Goal: Transaction & Acquisition: Purchase product/service

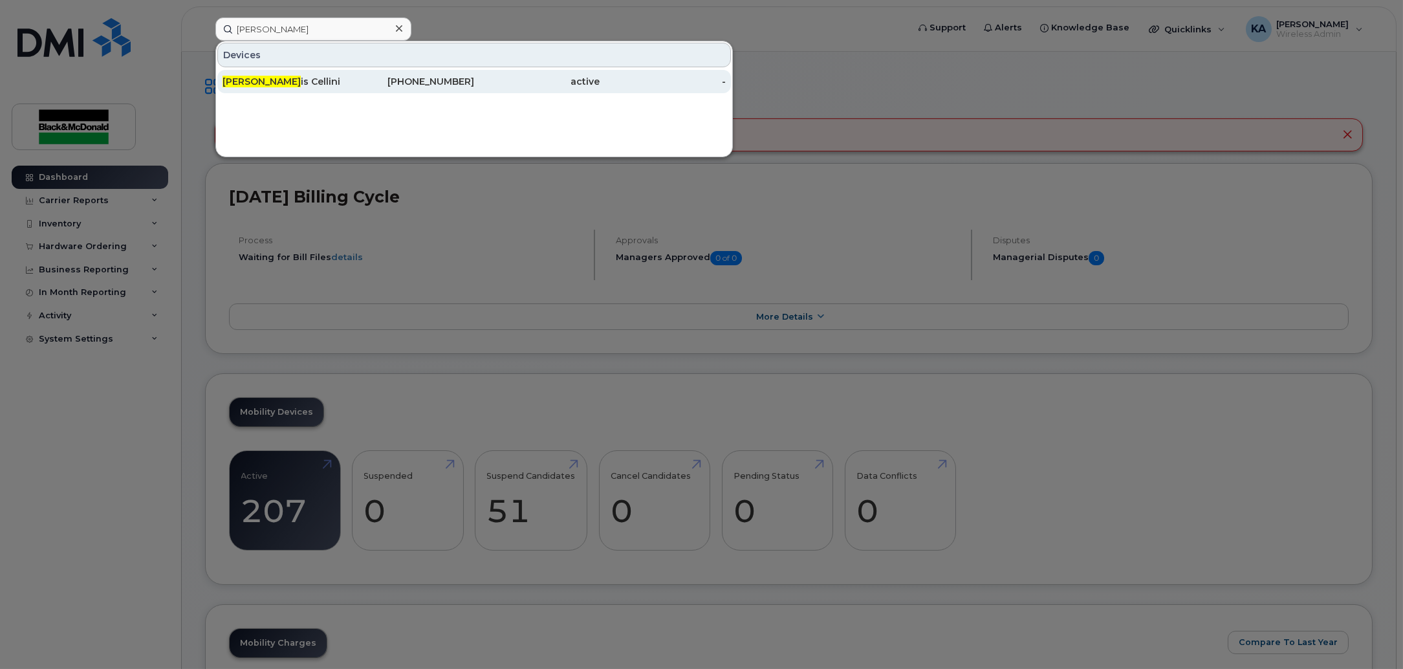
type input "[PERSON_NAME]"
click at [248, 78] on div "[PERSON_NAME] is [PERSON_NAME]" at bounding box center [286, 81] width 126 height 13
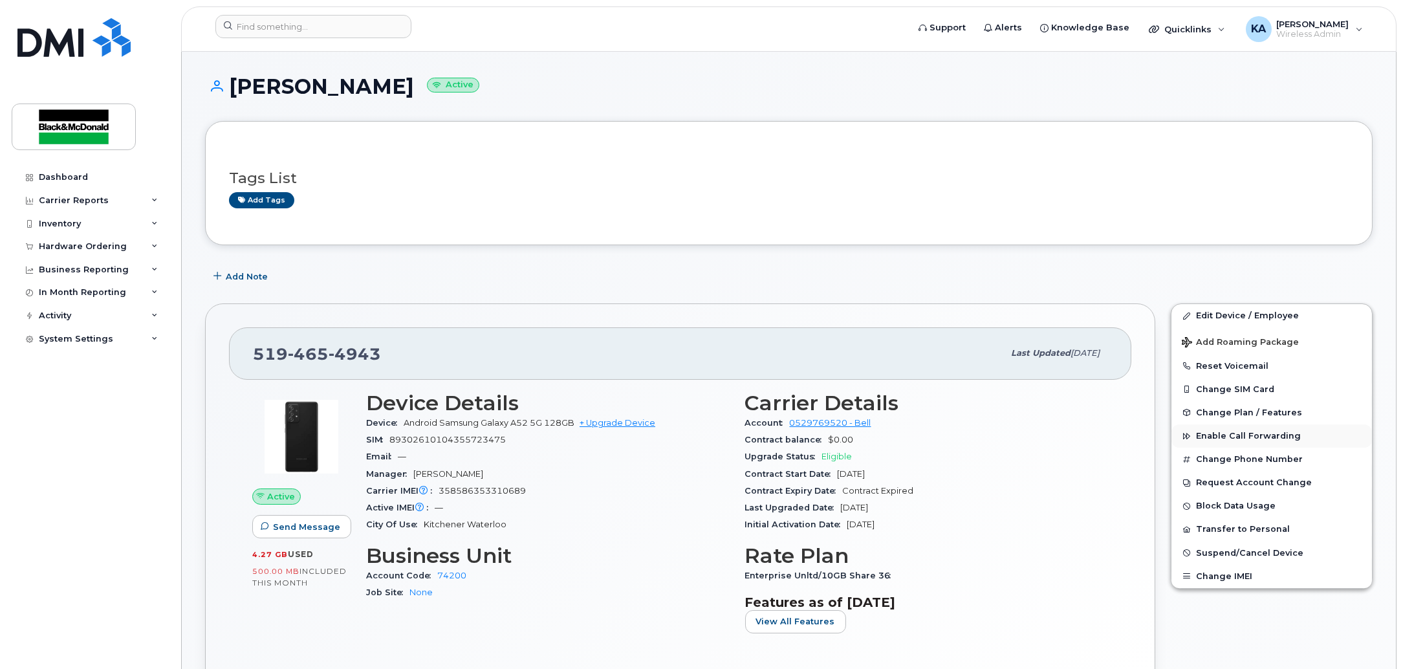
click at [1253, 434] on span "Enable Call Forwarding" at bounding box center [1248, 437] width 105 height 10
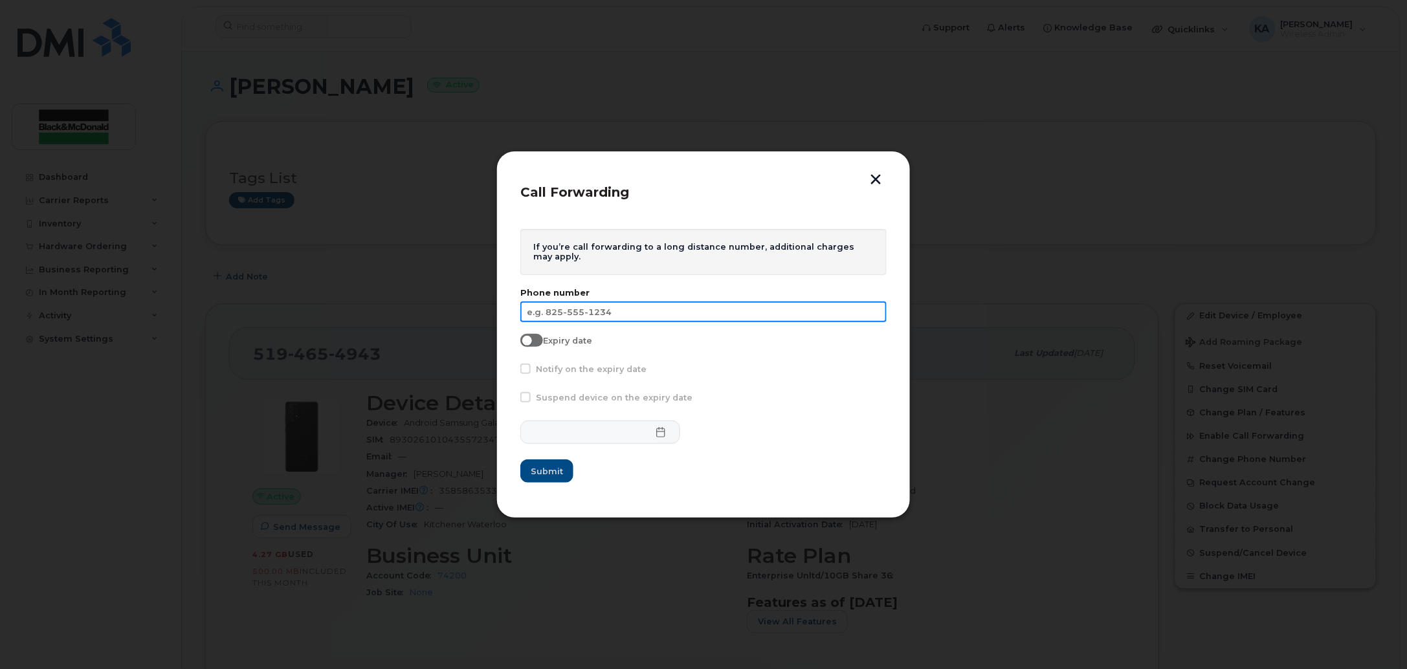
click at [615, 316] on input "text" at bounding box center [703, 312] width 366 height 21
type input "519-831-6235"
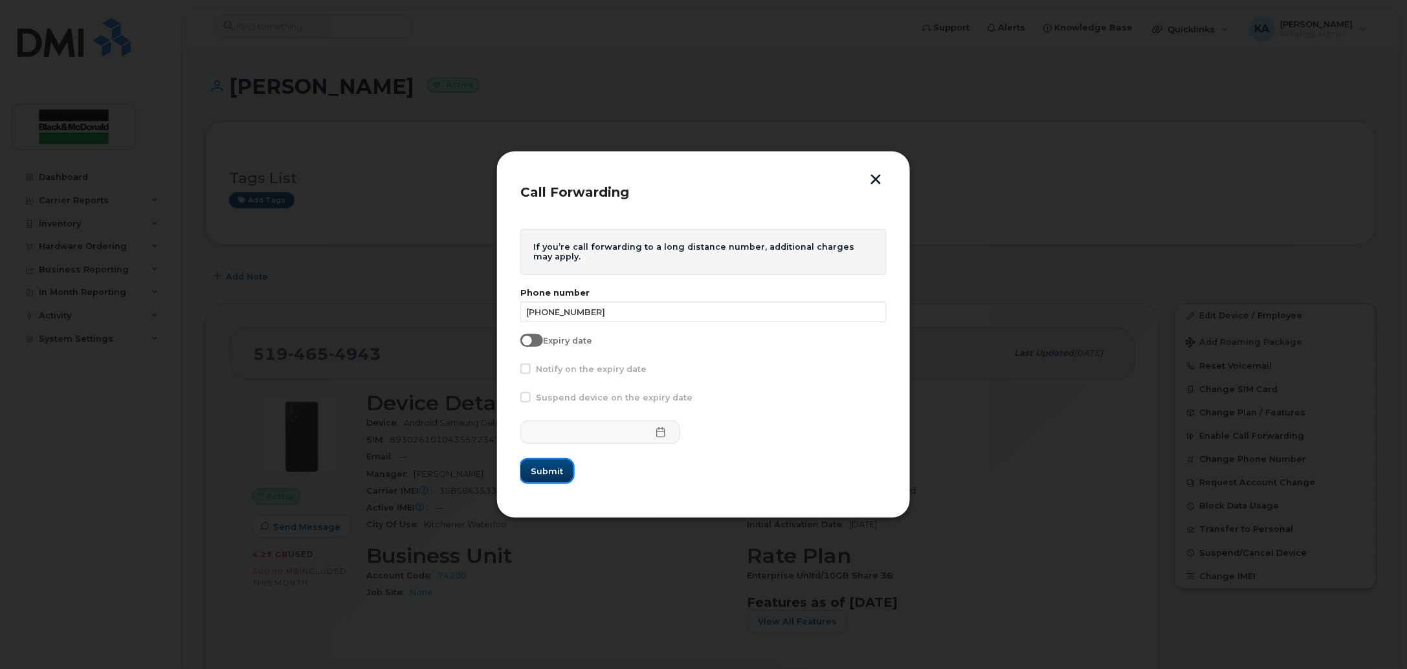
click at [543, 470] on span "Submit" at bounding box center [547, 471] width 32 height 12
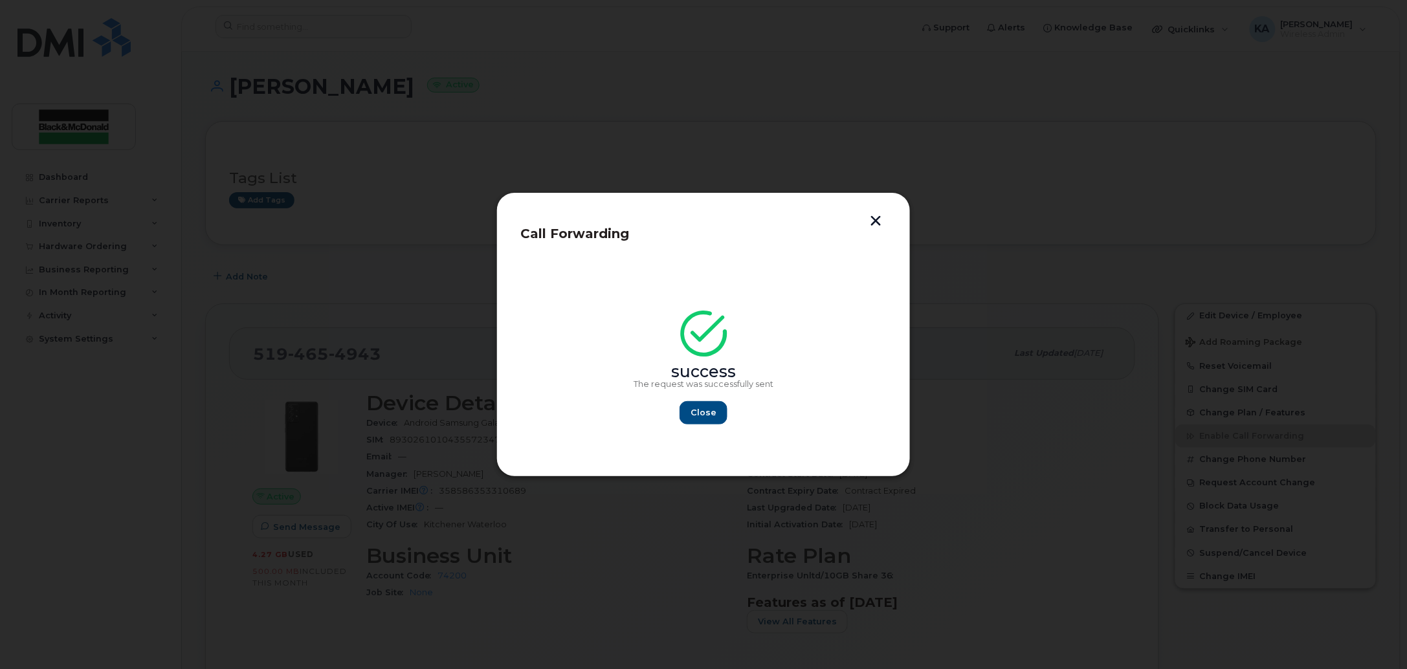
click at [679, 423] on div "Close" at bounding box center [703, 412] width 140 height 23
click at [690, 415] on button "Close" at bounding box center [703, 412] width 47 height 23
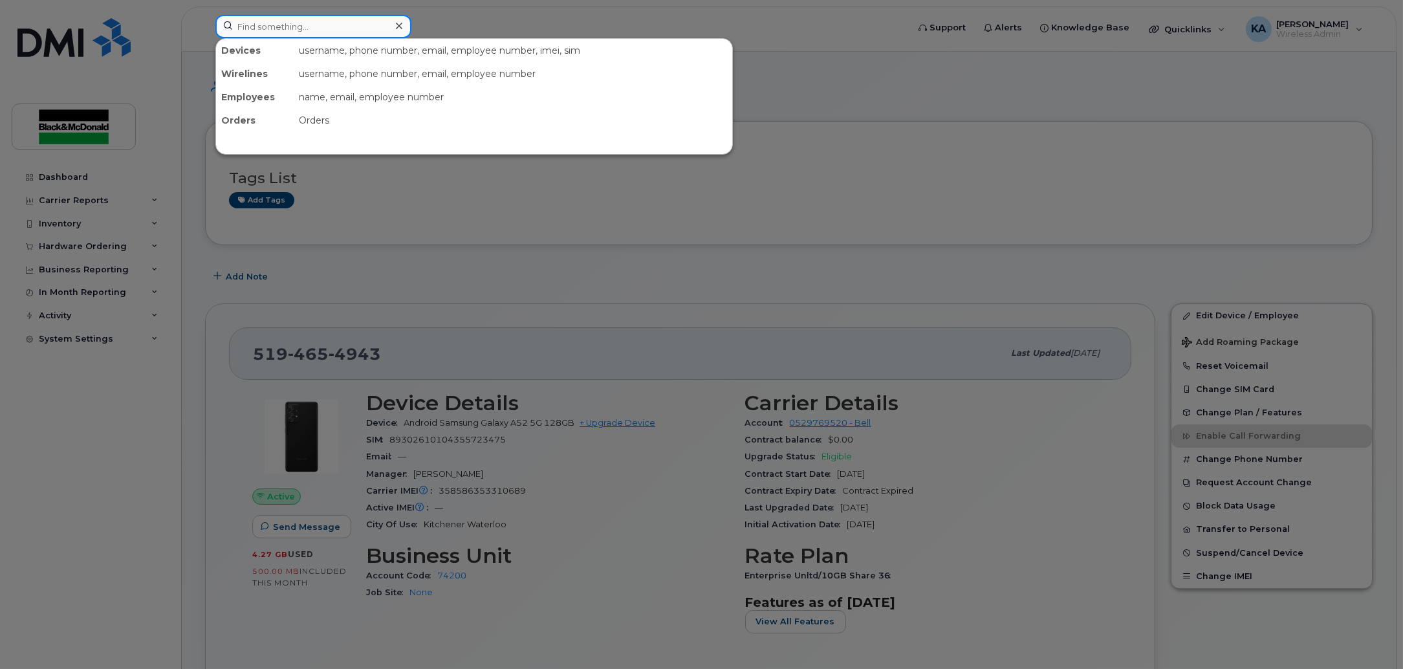
click at [336, 34] on input at bounding box center [313, 26] width 196 height 23
type input "6291"
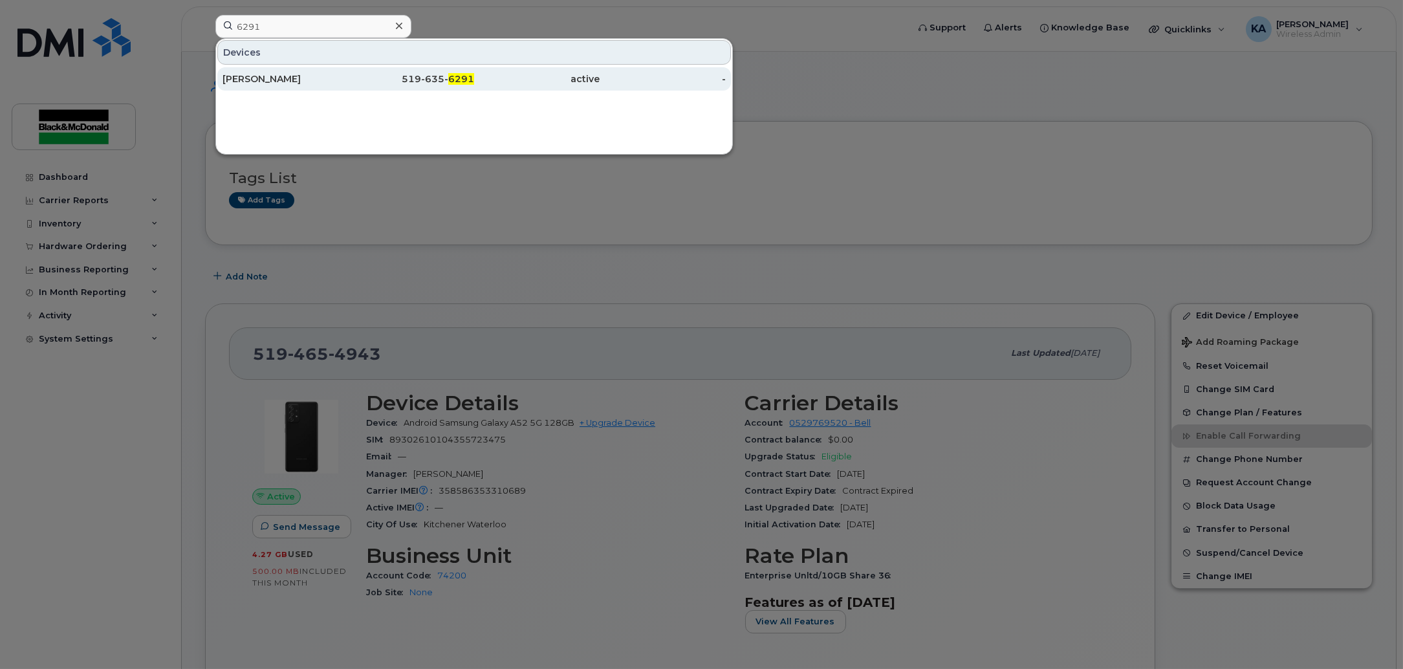
click at [265, 83] on div "Justin Steuernol" at bounding box center [286, 78] width 126 height 13
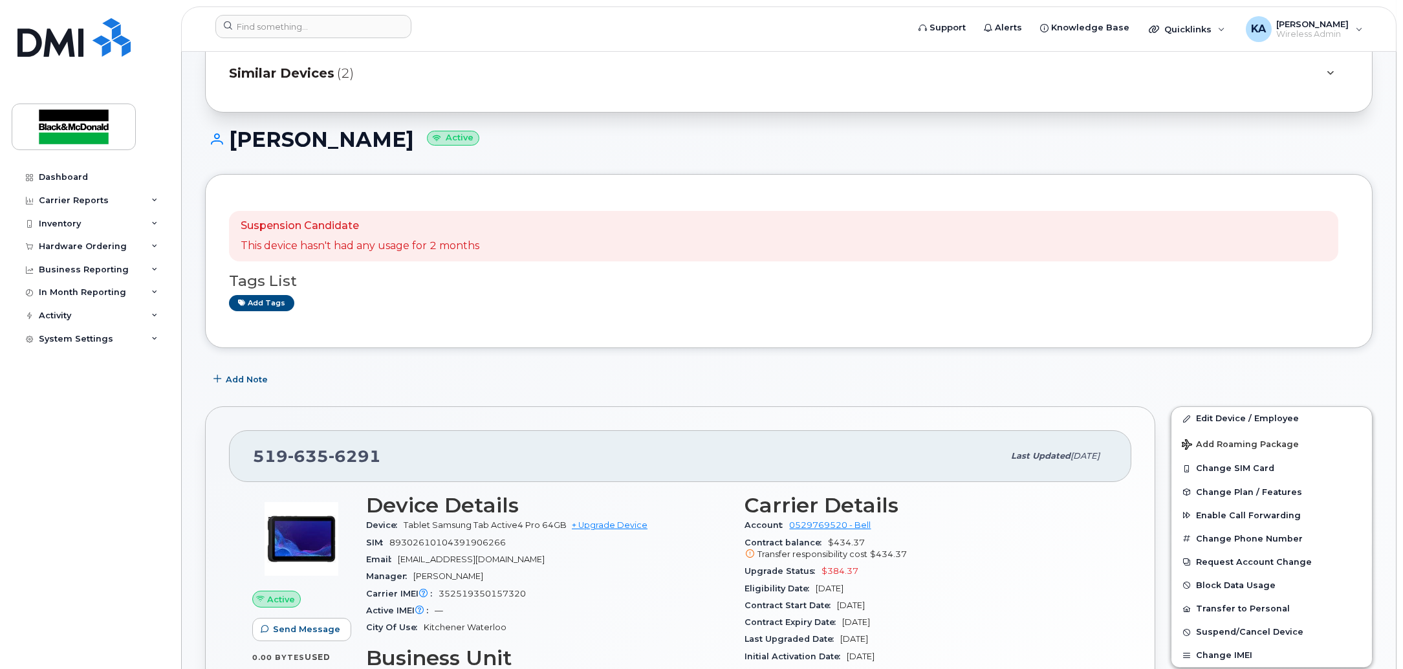
scroll to position [242, 0]
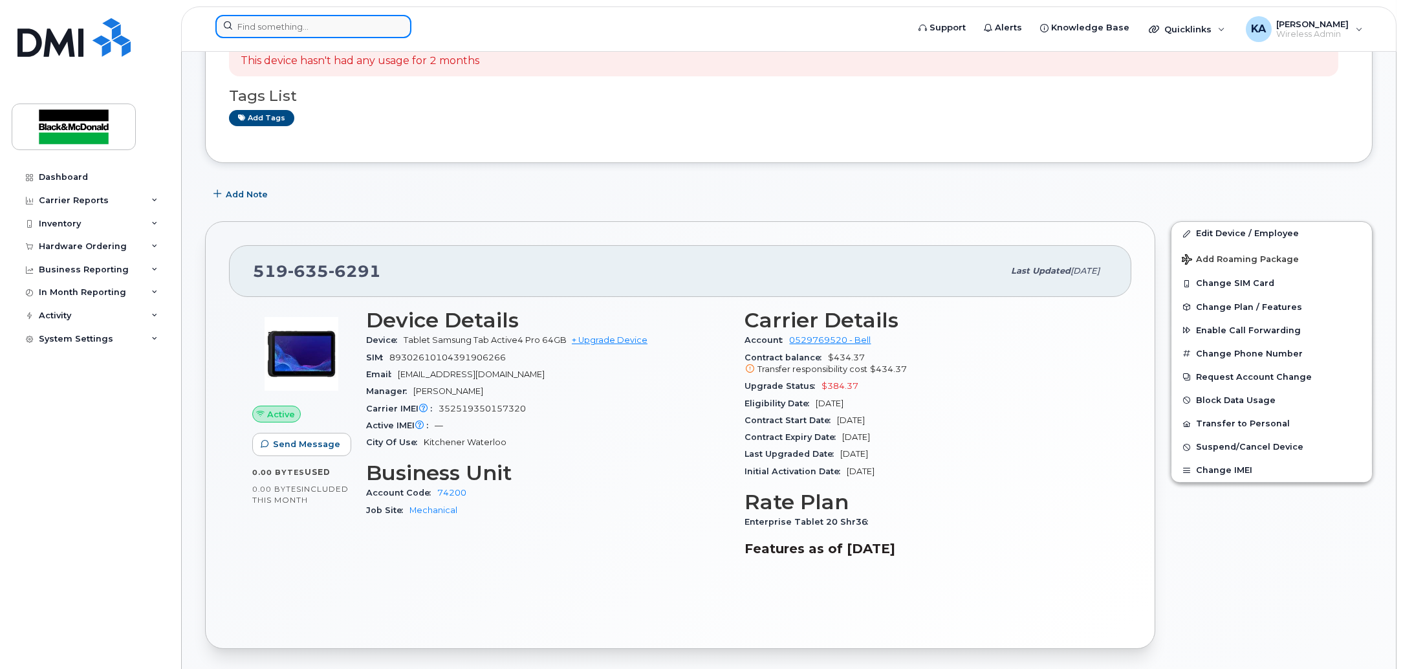
click at [377, 34] on input at bounding box center [313, 26] width 196 height 23
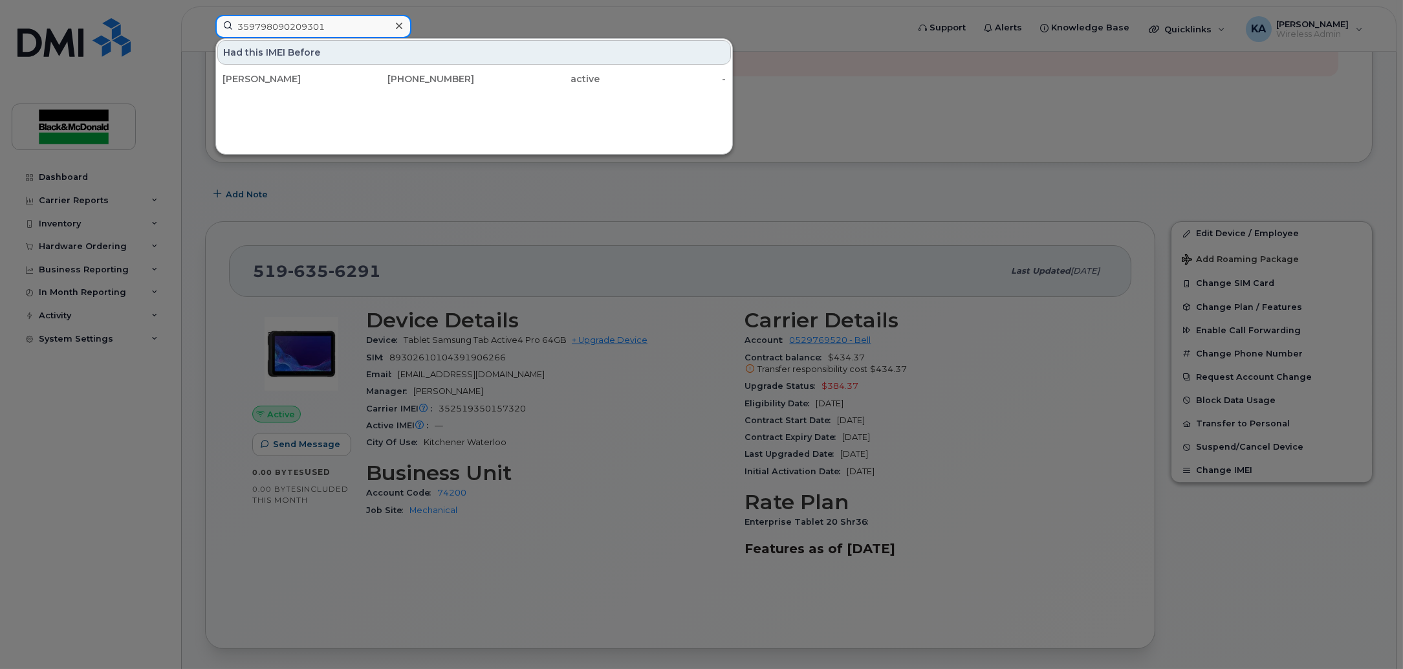
drag, startPoint x: 358, startPoint y: 27, endPoint x: 84, endPoint y: 83, distance: 279.3
click at [205, 43] on div "359798090209301 Had this IMEI Before Justin Steuernol 519-635-6291 active -" at bounding box center [557, 29] width 705 height 28
paste input "2519350157320"
drag, startPoint x: 336, startPoint y: 29, endPoint x: 0, endPoint y: 138, distance: 353.0
click at [205, 43] on div "352519350157320 Devices Justin Steuernol 519-635-6291 active -" at bounding box center [557, 29] width 705 height 28
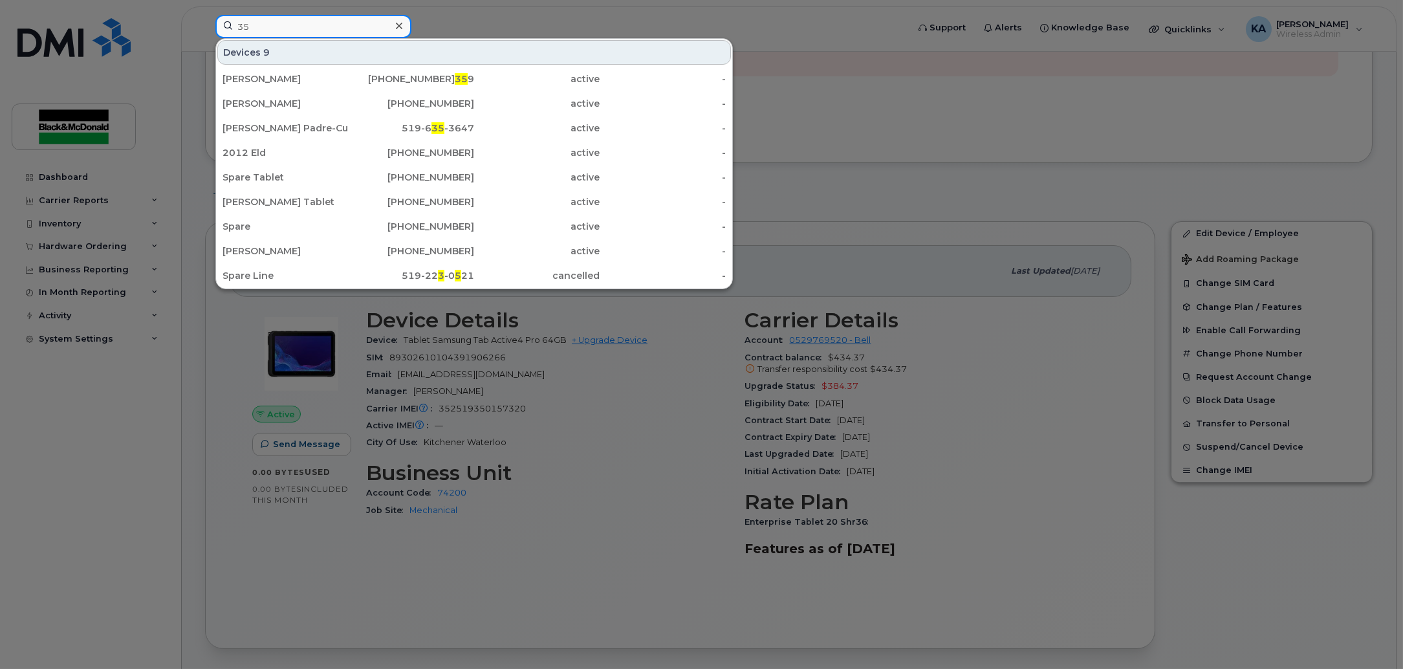
type input "3"
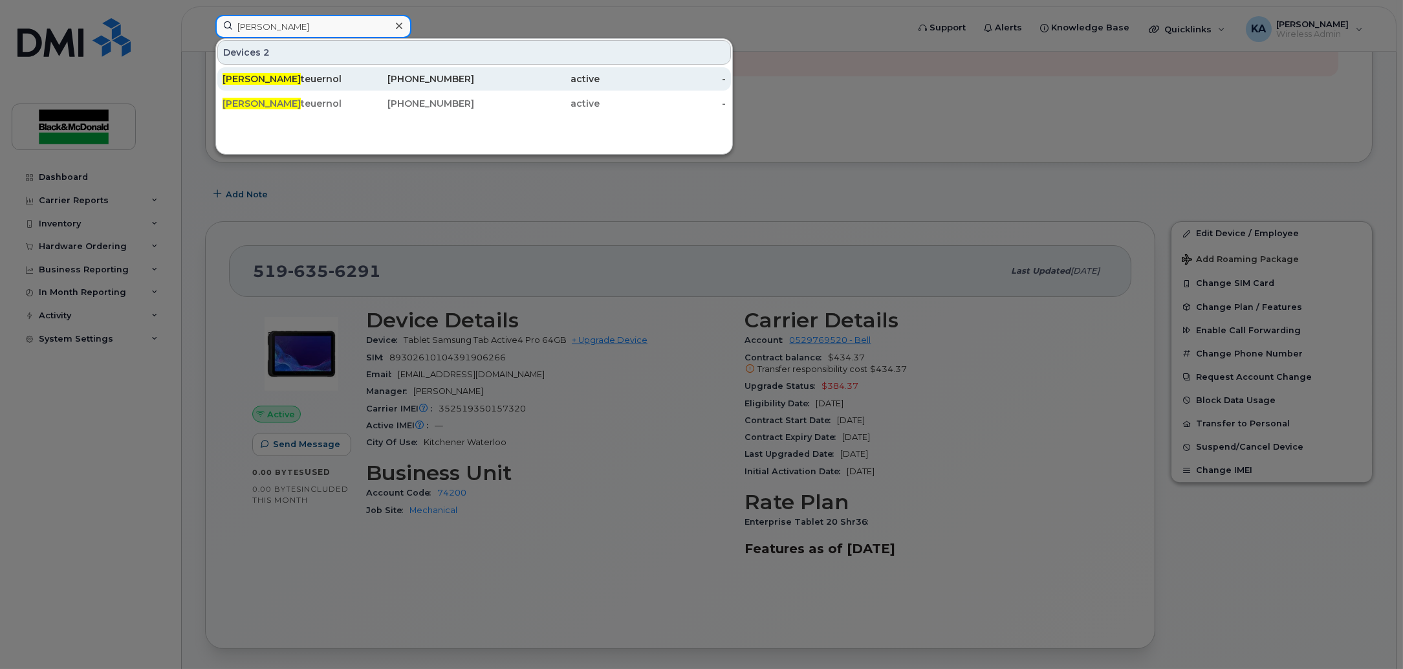
type input "justin s"
click at [261, 84] on div "Justin S teuernol" at bounding box center [286, 78] width 126 height 13
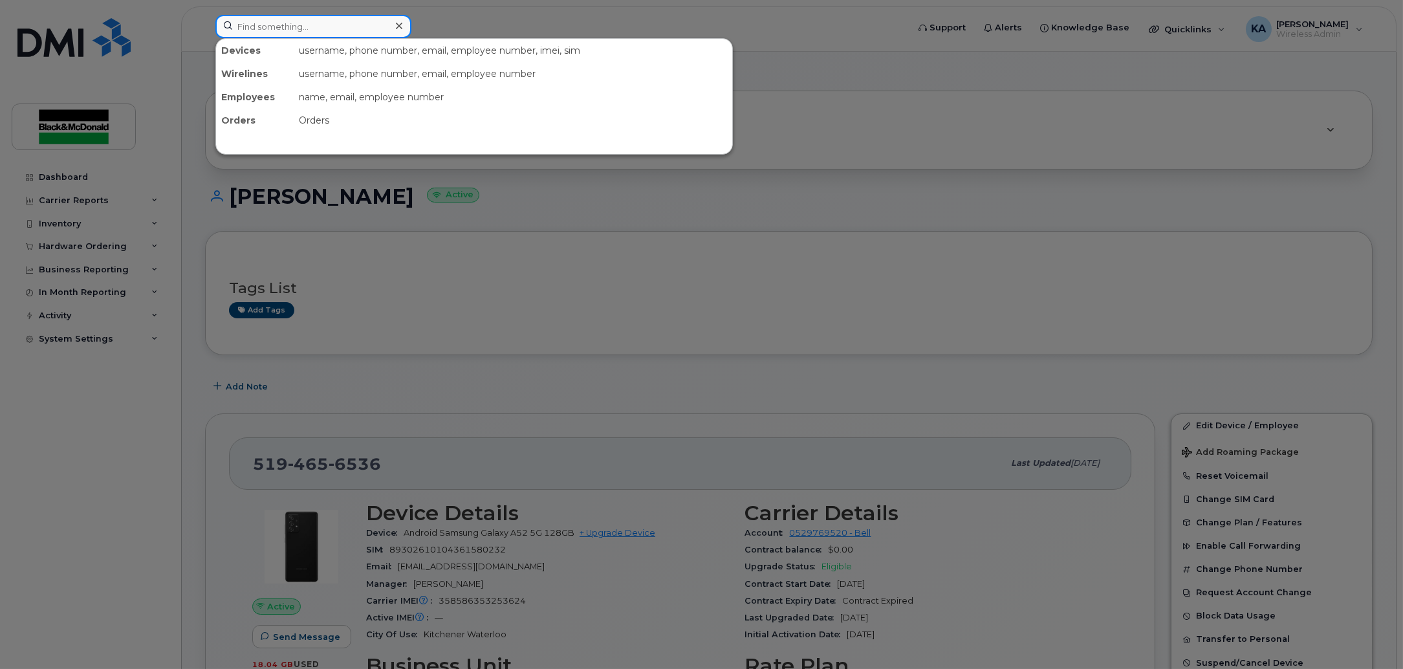
click at [313, 32] on input at bounding box center [313, 26] width 196 height 23
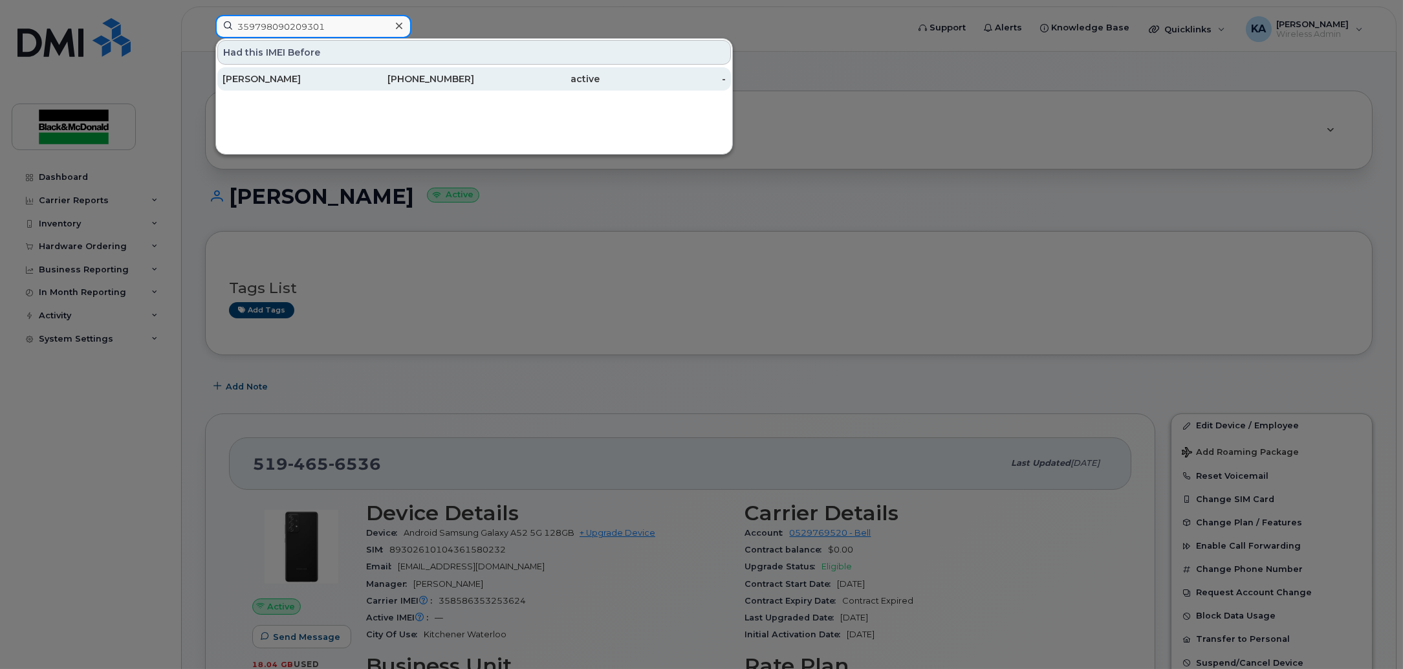
type input "359798090209301"
click at [271, 82] on div "[PERSON_NAME]" at bounding box center [286, 78] width 126 height 13
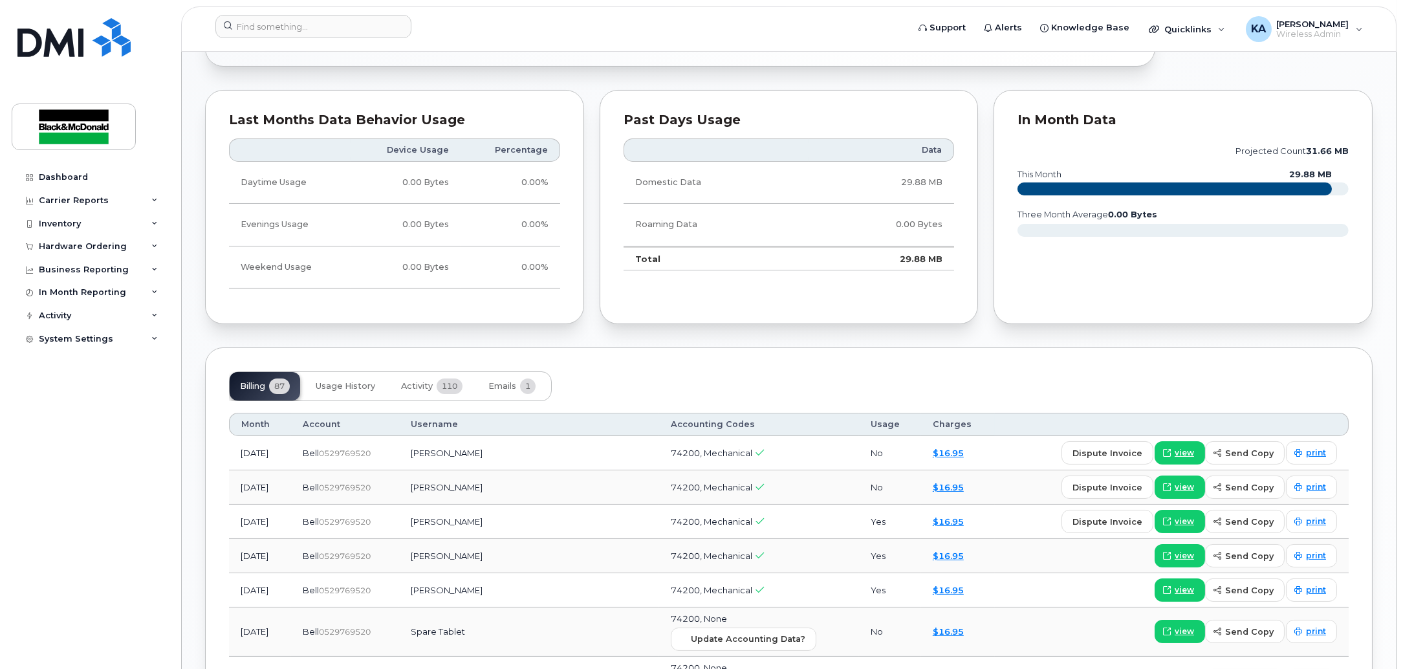
scroll to position [808, 0]
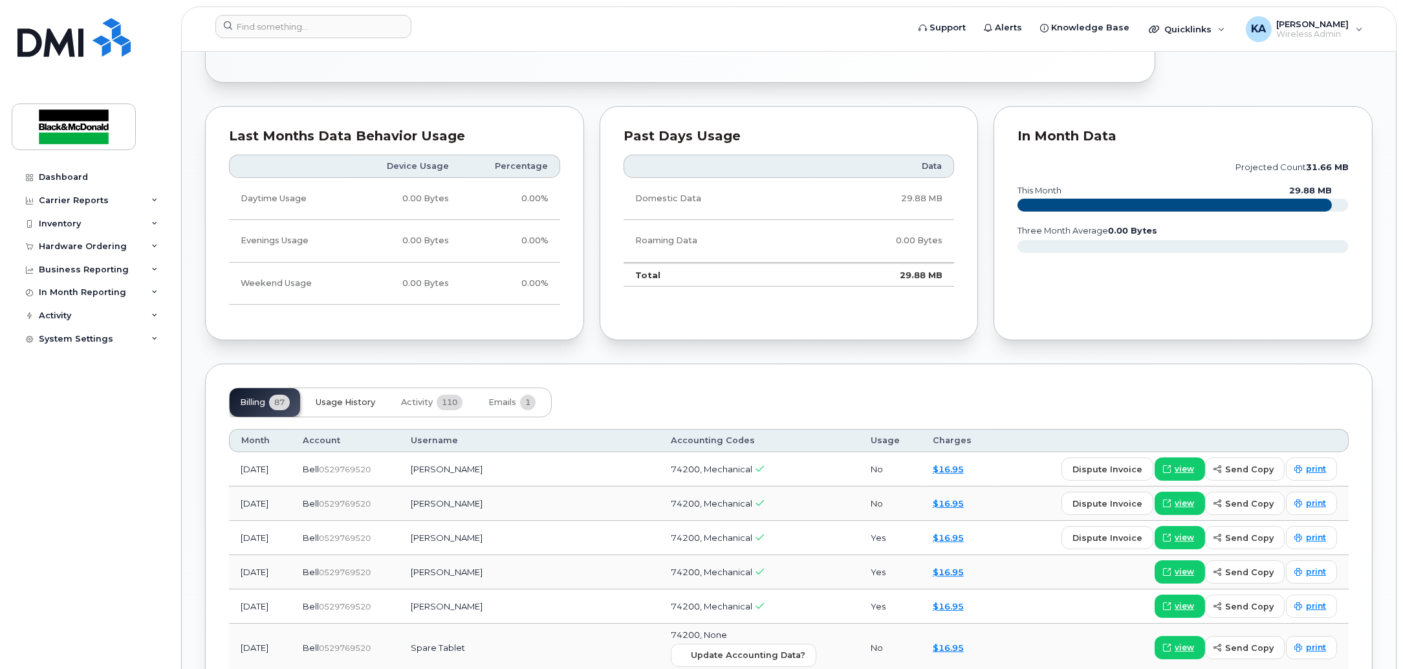
click at [360, 411] on button "Usage History" at bounding box center [345, 402] width 80 height 28
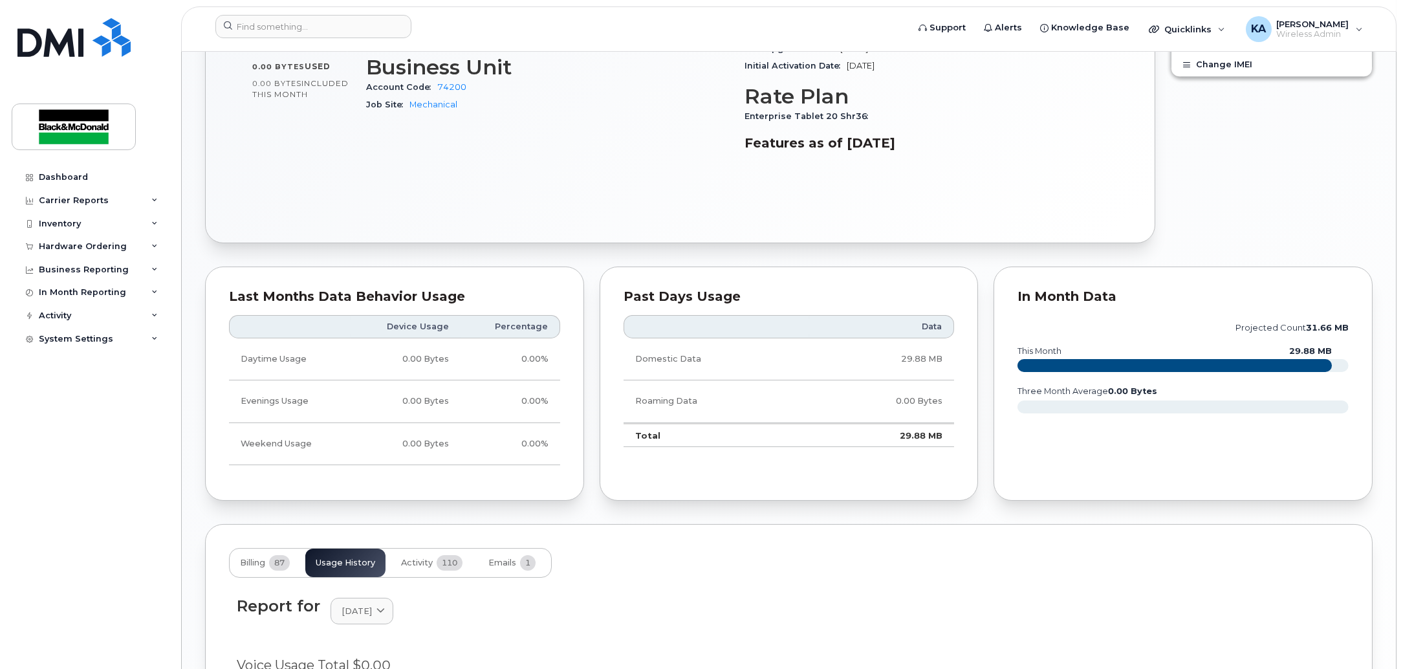
scroll to position [646, 0]
click at [408, 571] on button "Activity 110" at bounding box center [432, 564] width 82 height 28
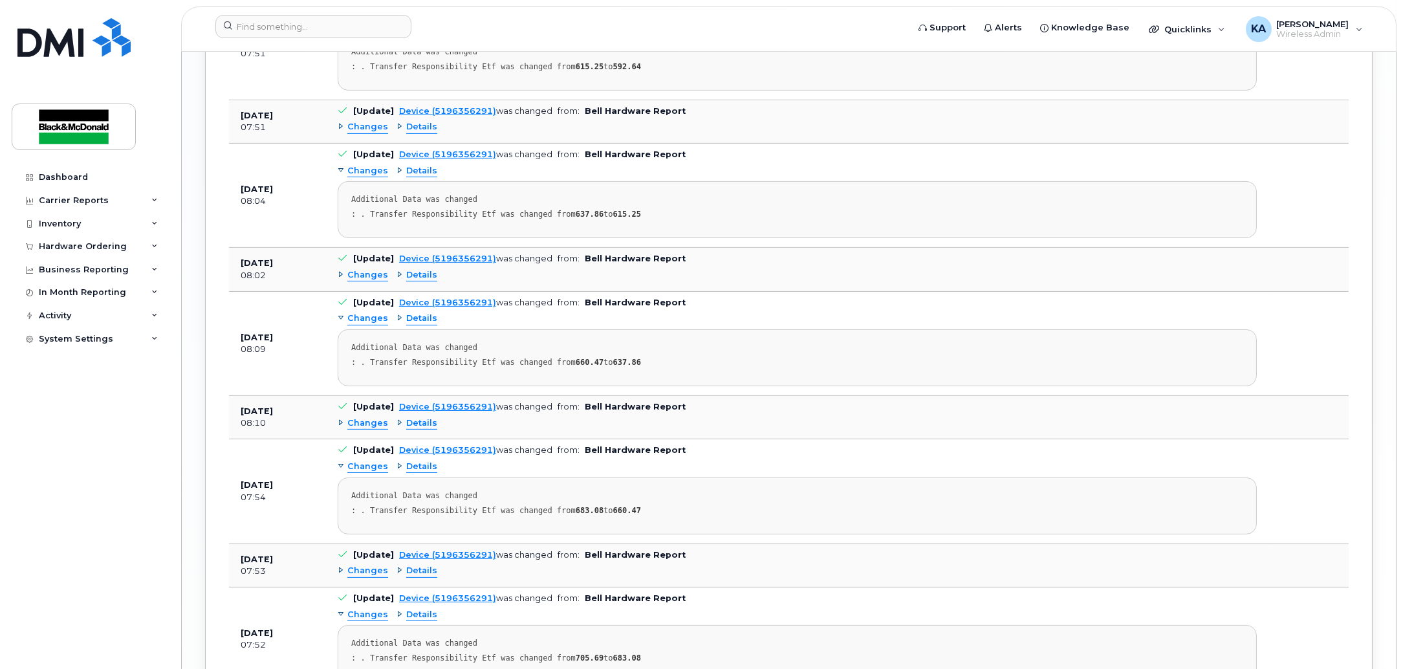
scroll to position [2543, 0]
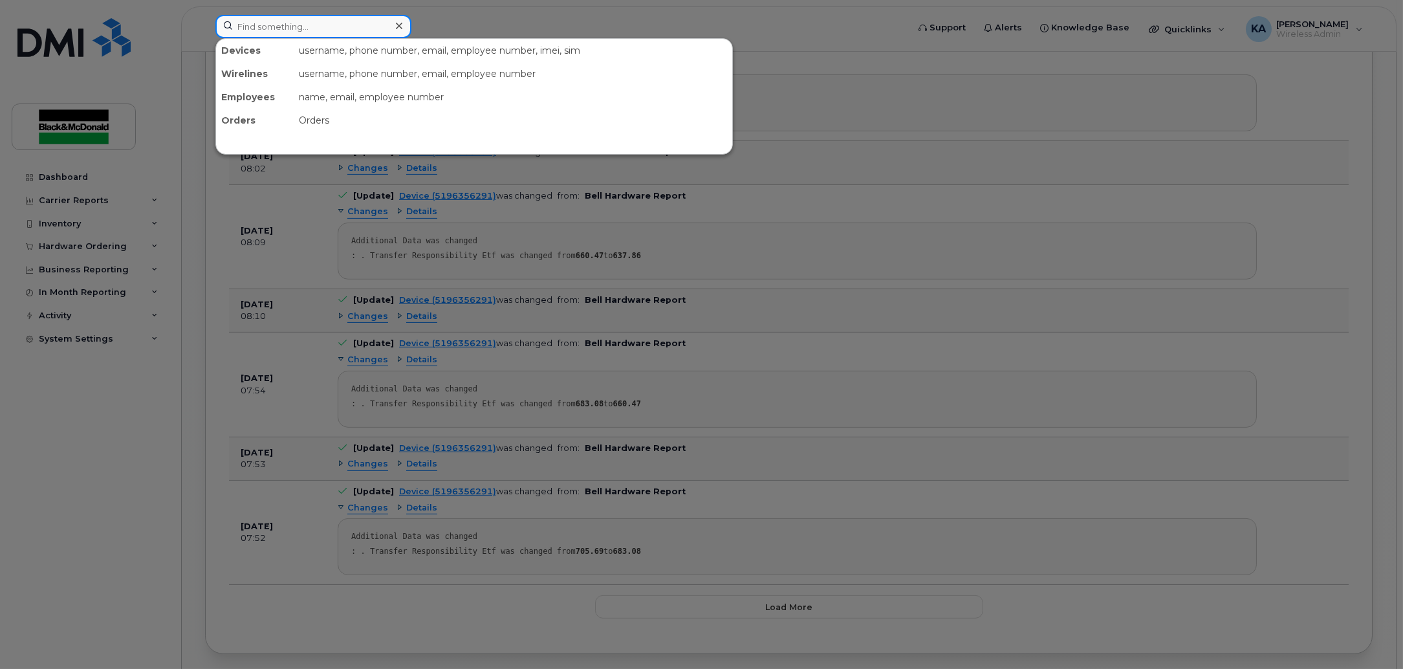
click at [347, 21] on input at bounding box center [313, 26] width 196 height 23
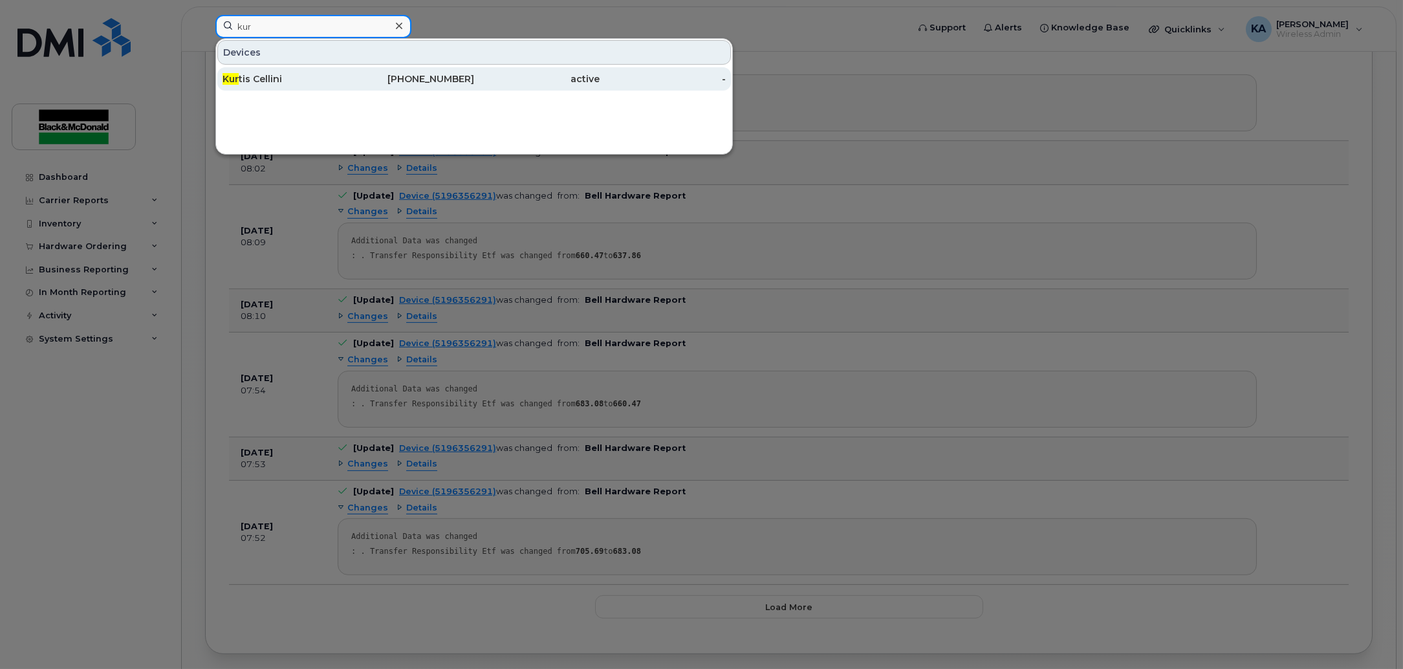
type input "kur"
click at [350, 79] on div "519-465-4943" at bounding box center [412, 78] width 126 height 13
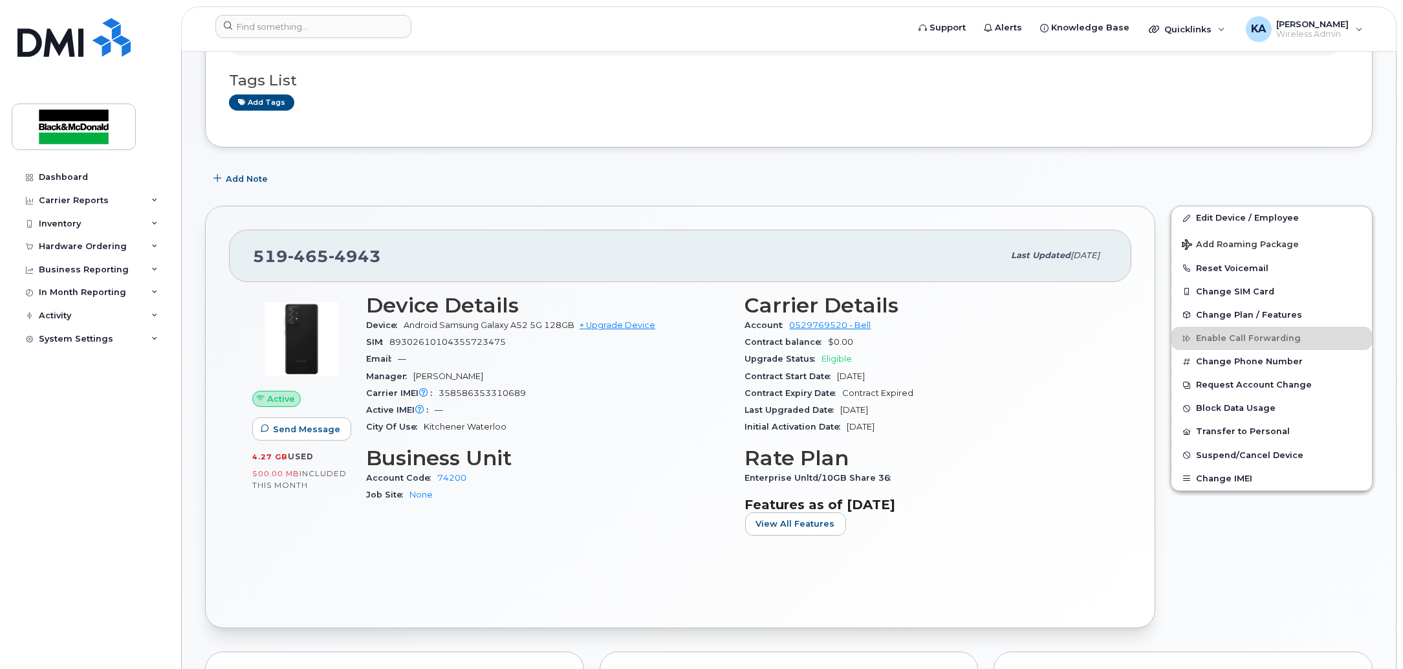
scroll to position [80, 0]
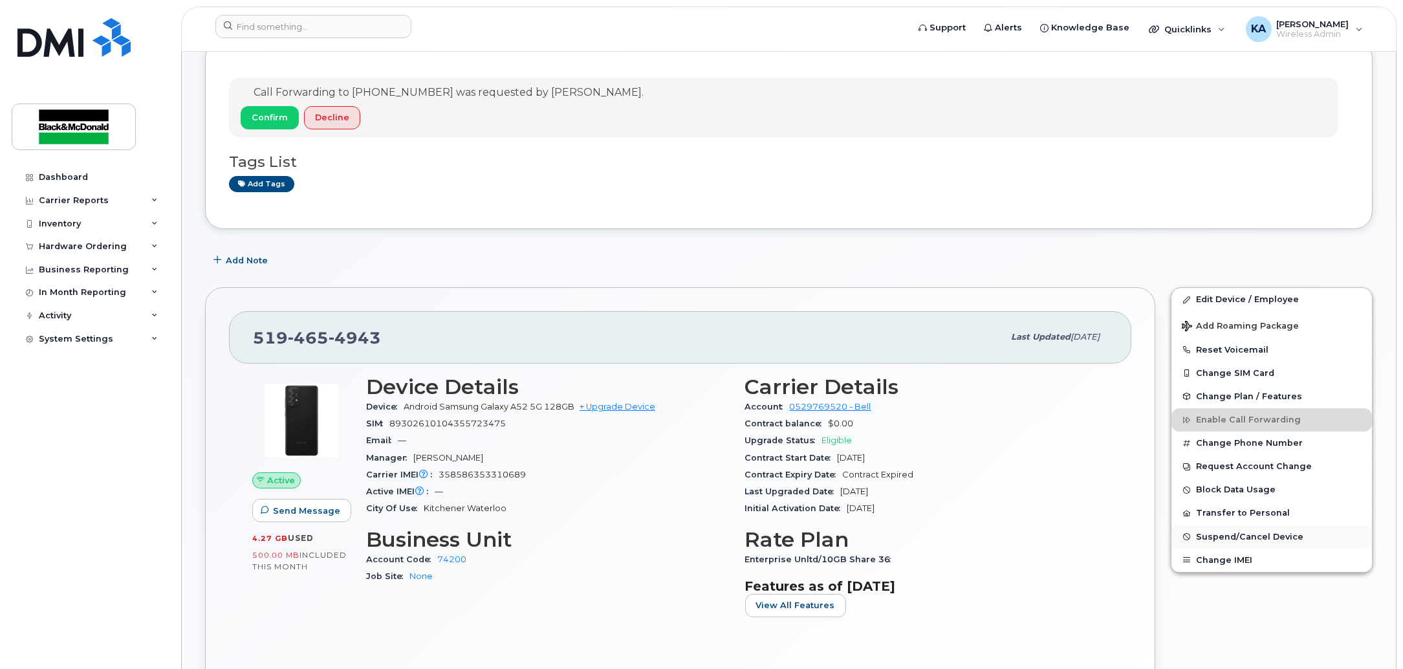
click at [1226, 538] on span "Suspend/Cancel Device" at bounding box center [1249, 537] width 107 height 10
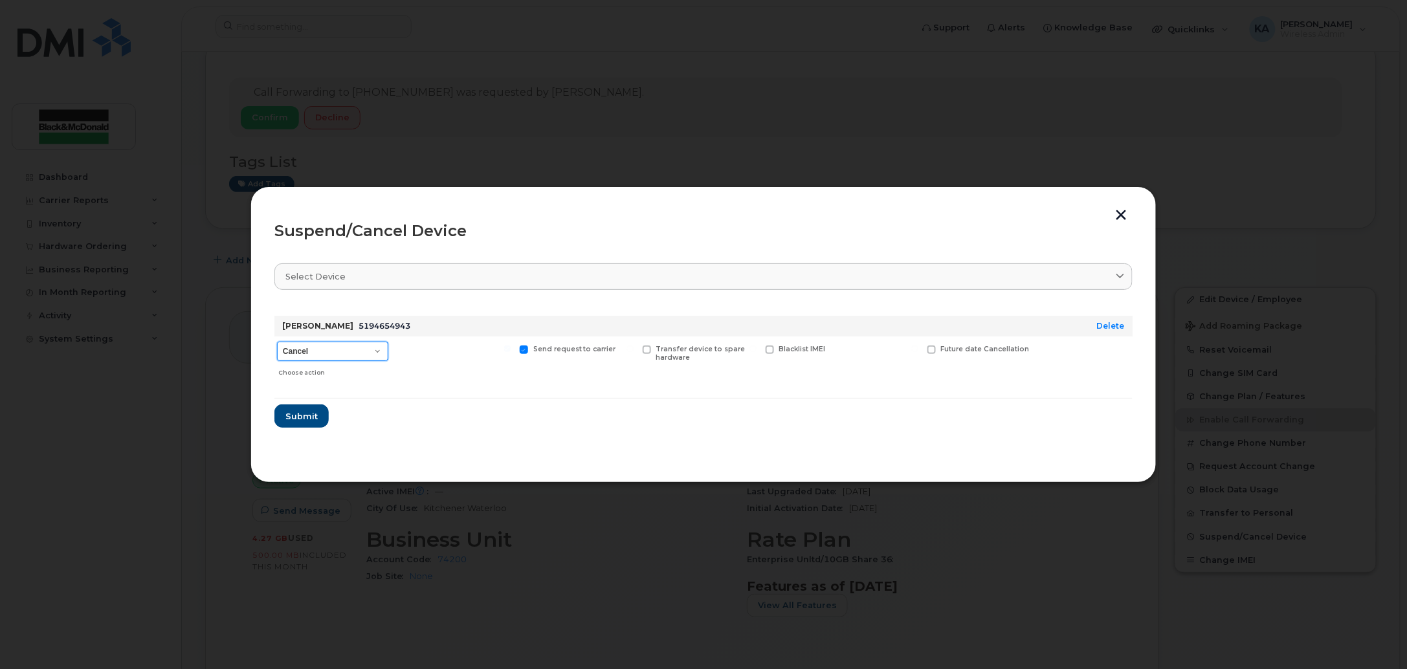
click at [345, 360] on select "Cancel Suspend - Extend Suspension Suspend - Reduced Rate Suspend - Full Rate S…" at bounding box center [332, 351] width 111 height 19
select select "[object Object]"
click at [277, 342] on select "Cancel Suspend - Extend Suspension Suspend - Reduced Rate Suspend - Full Rate S…" at bounding box center [332, 351] width 111 height 19
click at [1117, 214] on button "button" at bounding box center [1121, 217] width 19 height 14
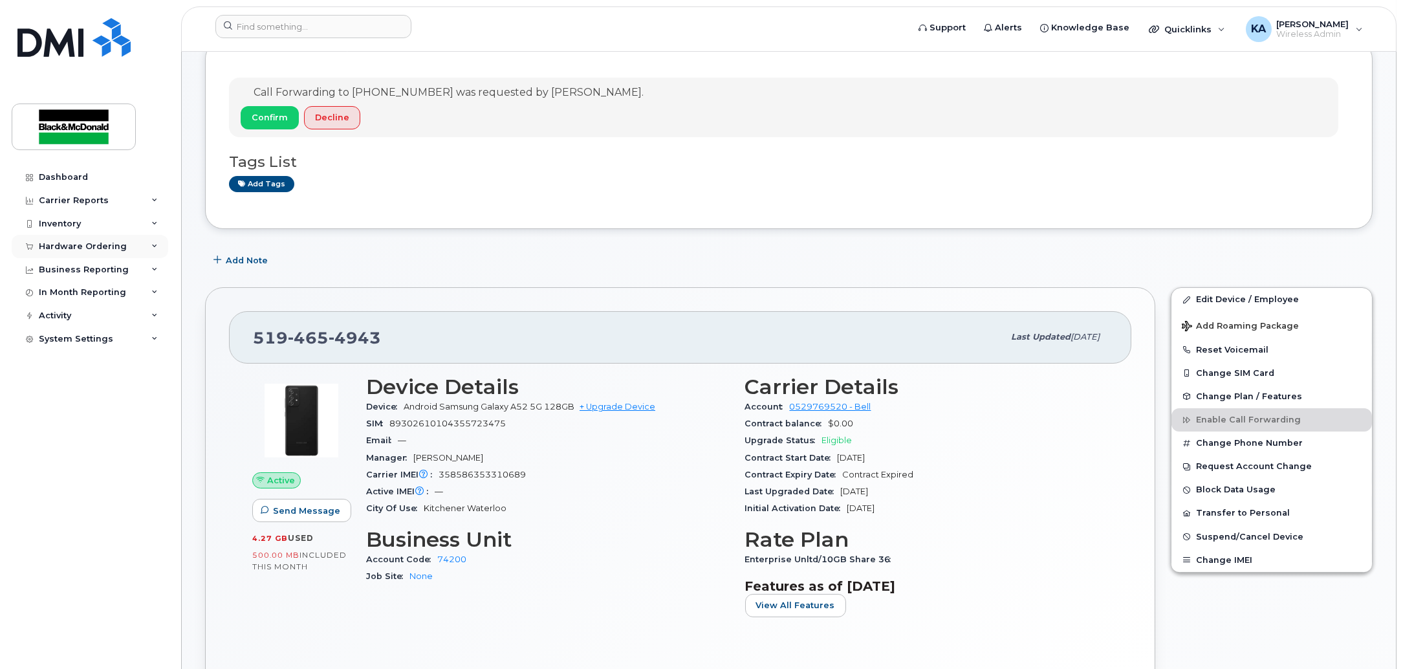
click at [113, 235] on div "Hardware Ordering" at bounding box center [90, 246] width 157 height 23
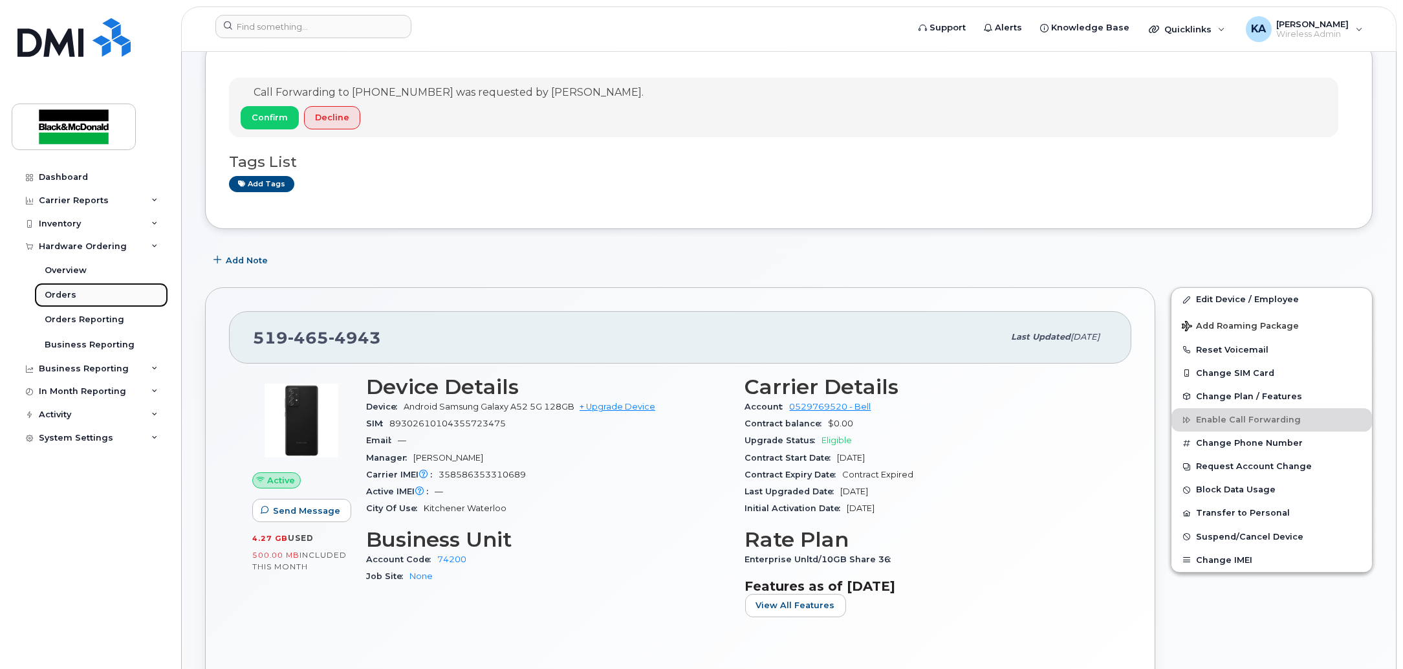
click at [73, 289] on link "Orders" at bounding box center [101, 295] width 134 height 25
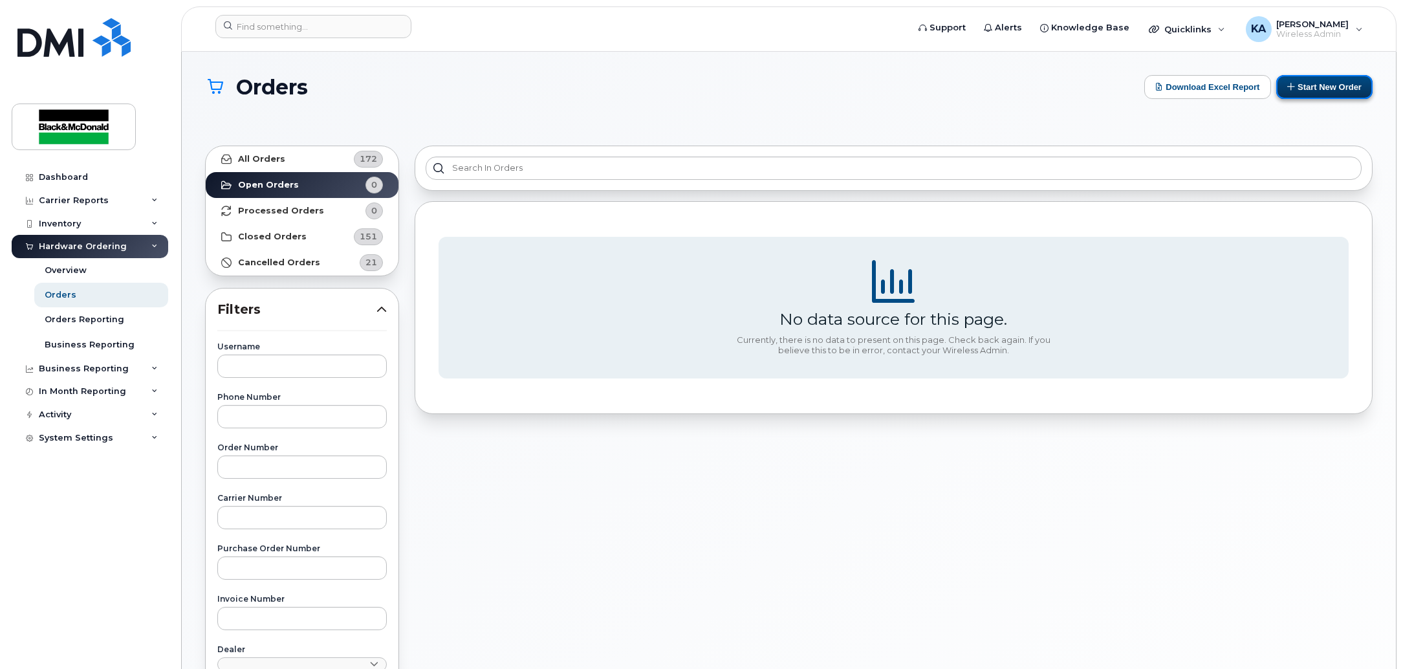
click at [1321, 83] on button "Start New Order" at bounding box center [1325, 87] width 96 height 24
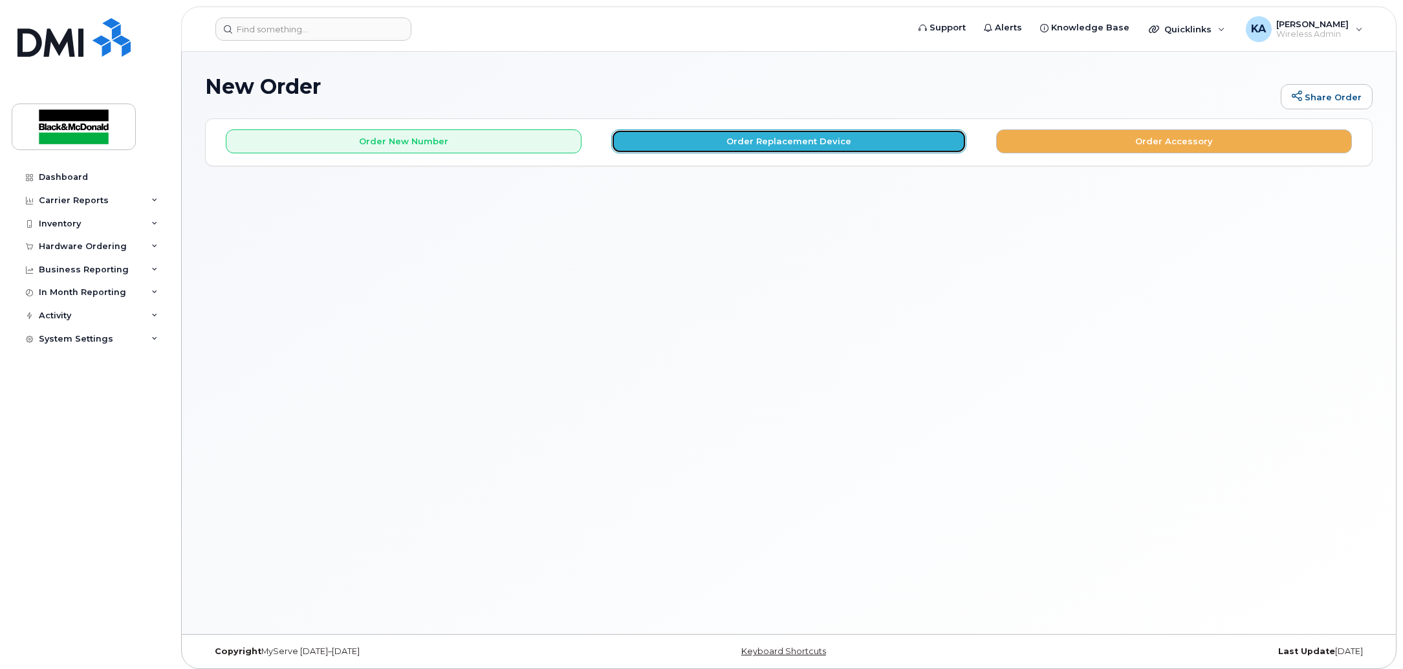
click at [780, 149] on button "Order Replacement Device" at bounding box center [789, 141] width 356 height 24
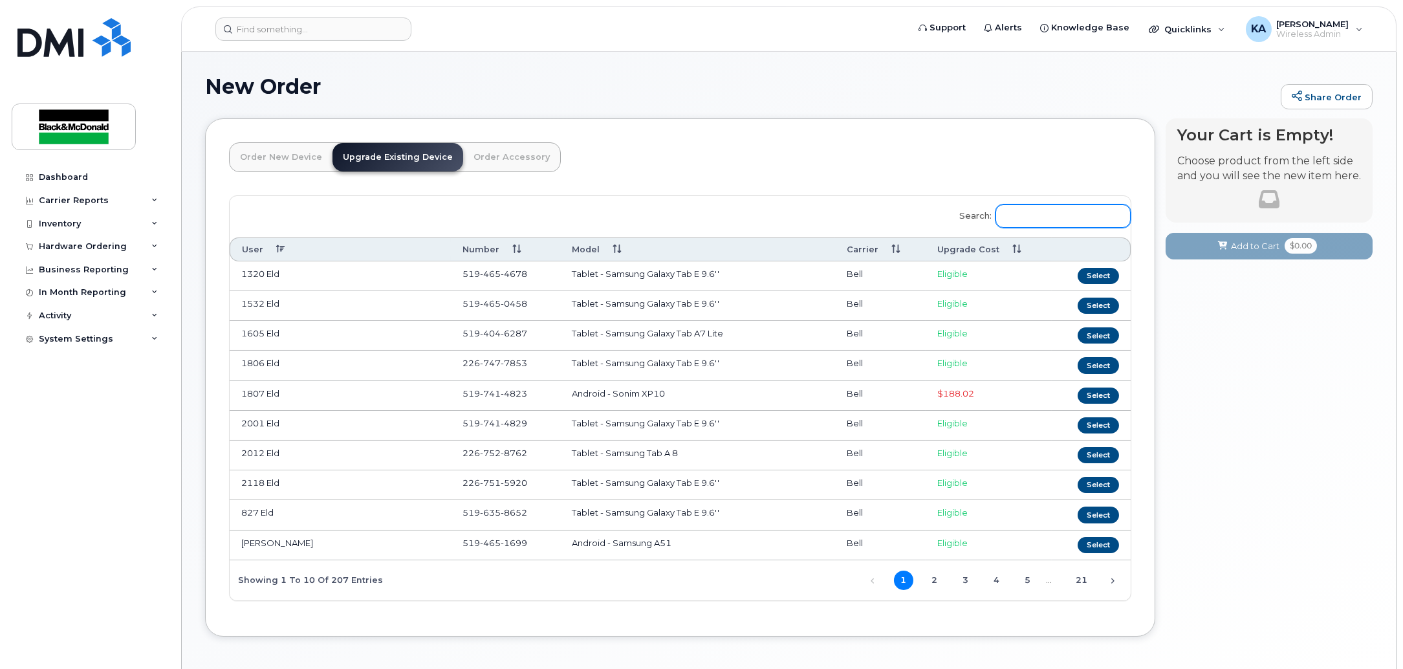
click at [1046, 223] on input "Search:" at bounding box center [1063, 215] width 135 height 23
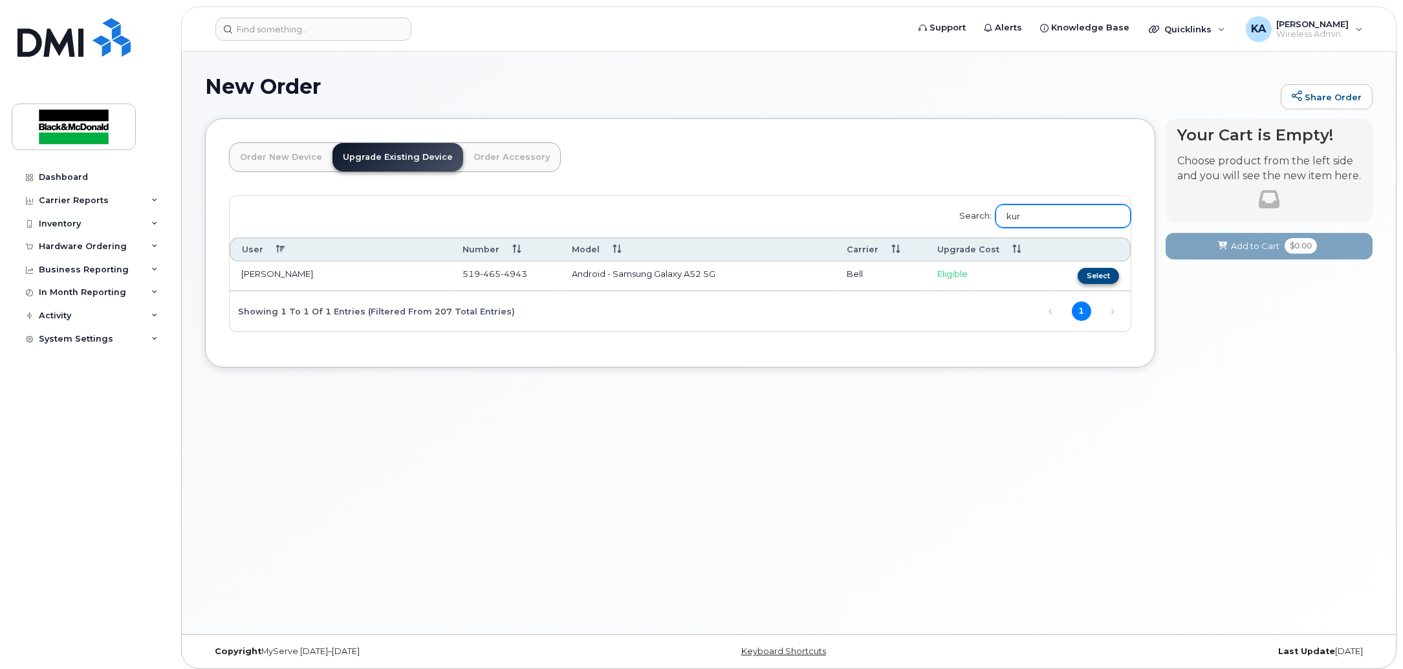
type input "kur"
click at [1111, 273] on button "Select" at bounding box center [1098, 276] width 41 height 16
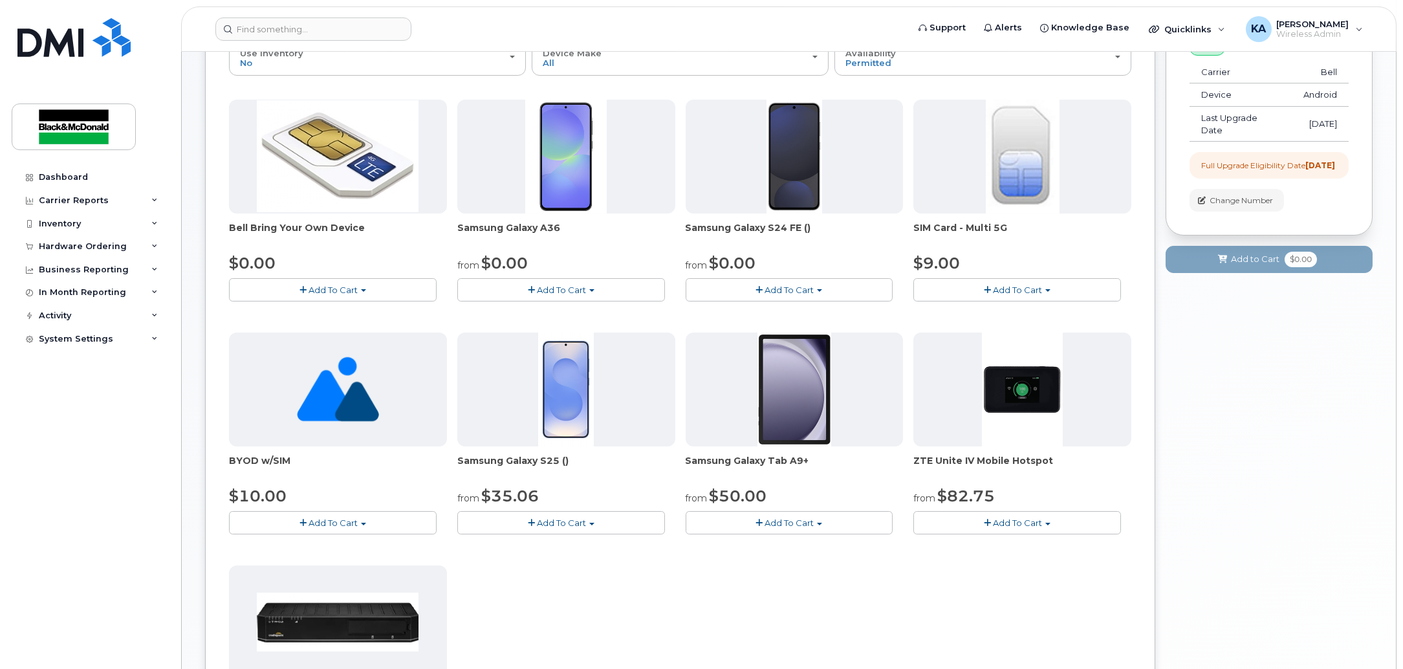
scroll to position [162, 0]
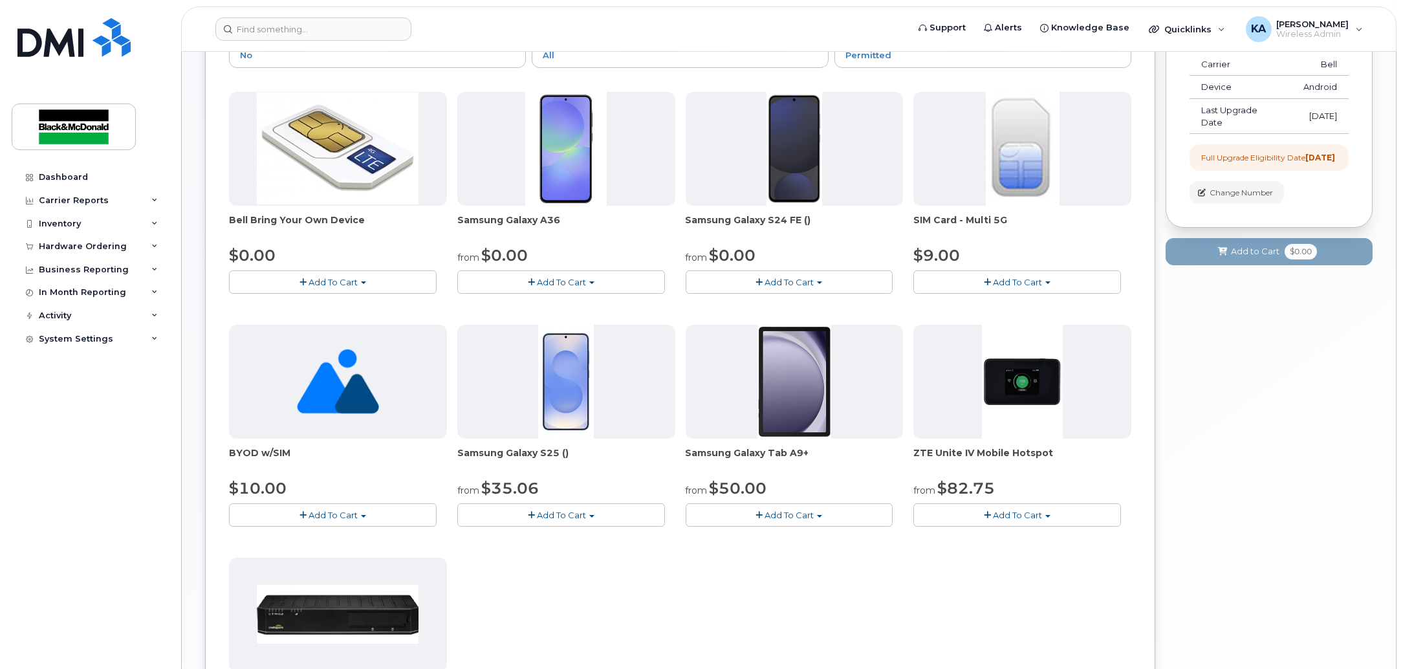
click at [787, 285] on span "Add To Cart" at bounding box center [789, 282] width 49 height 10
click at [780, 302] on link "$0.00 - 3 year term - voice & data plan (128GB)" at bounding box center [801, 306] width 225 height 16
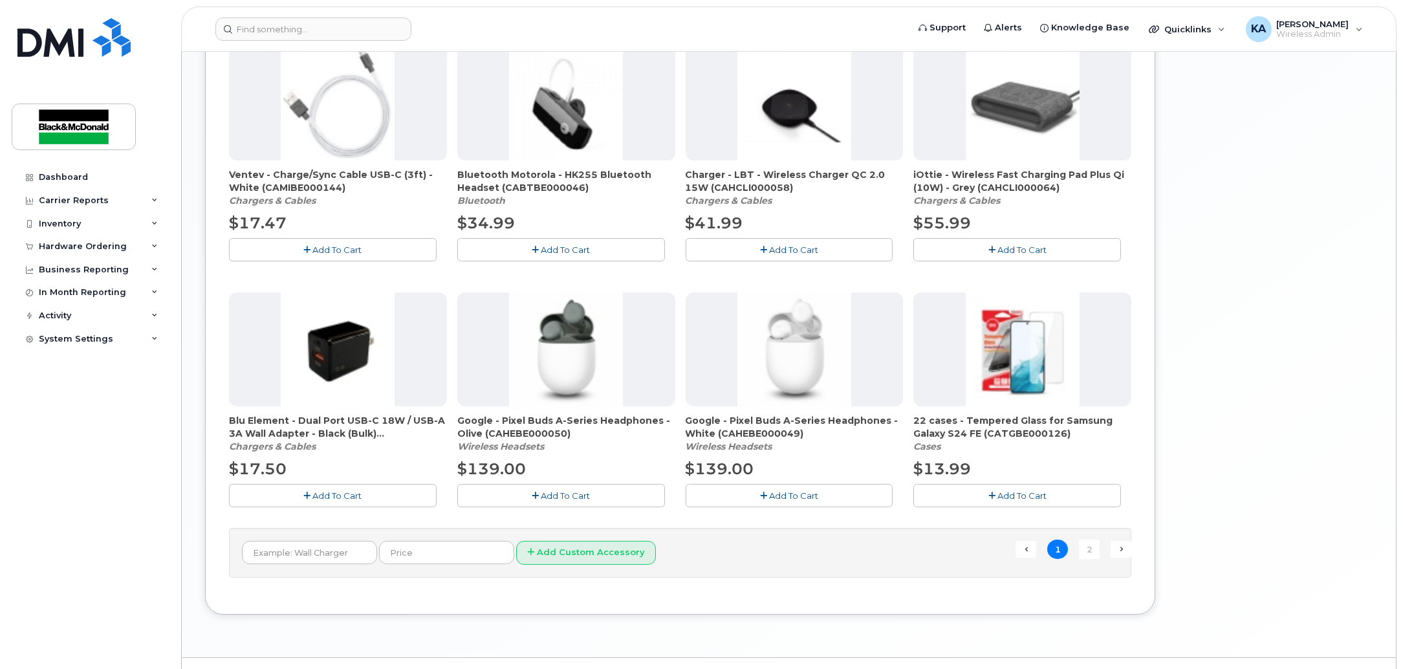
scroll to position [769, 0]
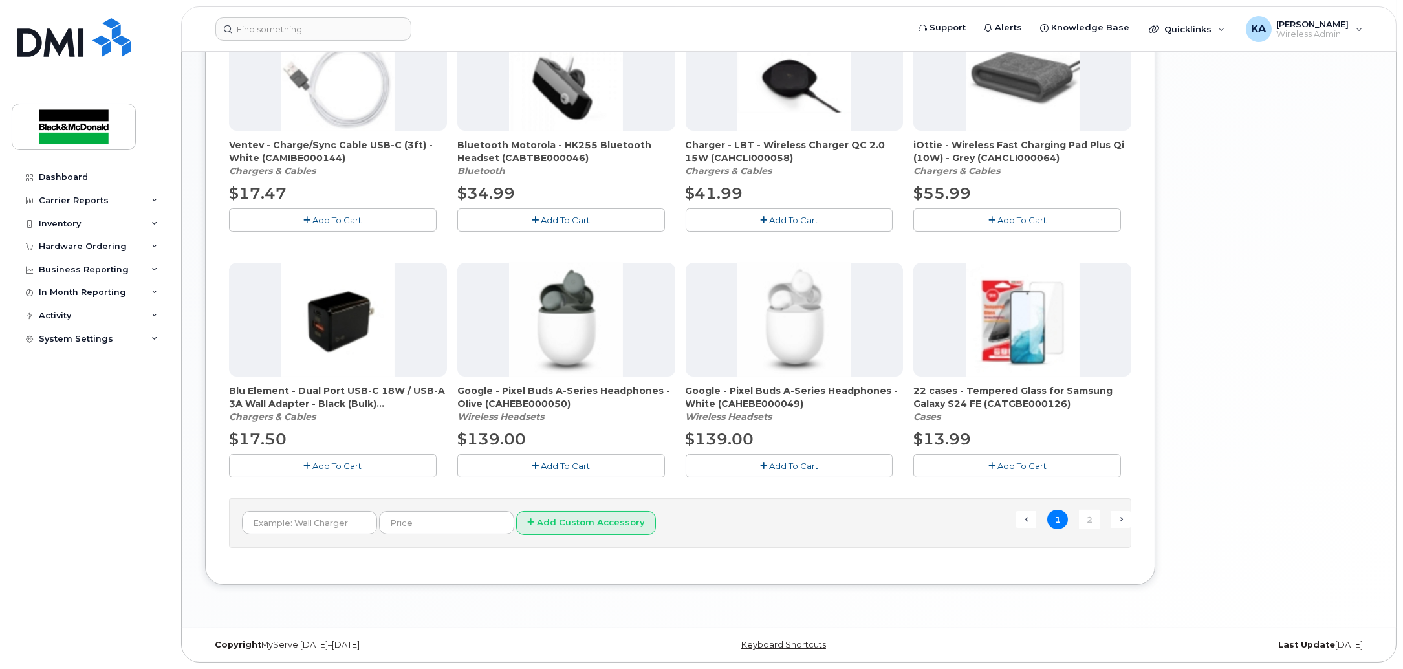
click at [1032, 470] on span "Add To Cart" at bounding box center [1022, 466] width 49 height 10
click at [1083, 523] on link "2" at bounding box center [1089, 520] width 21 height 20
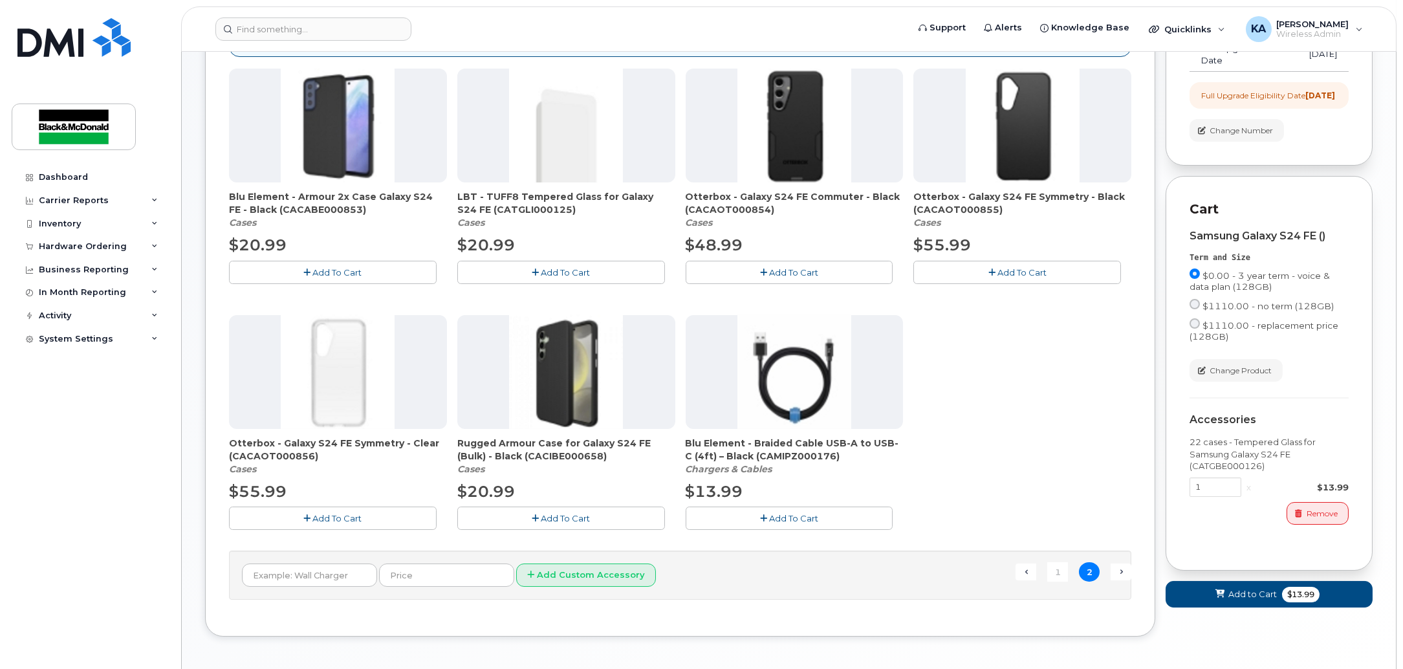
scroll to position [196, 0]
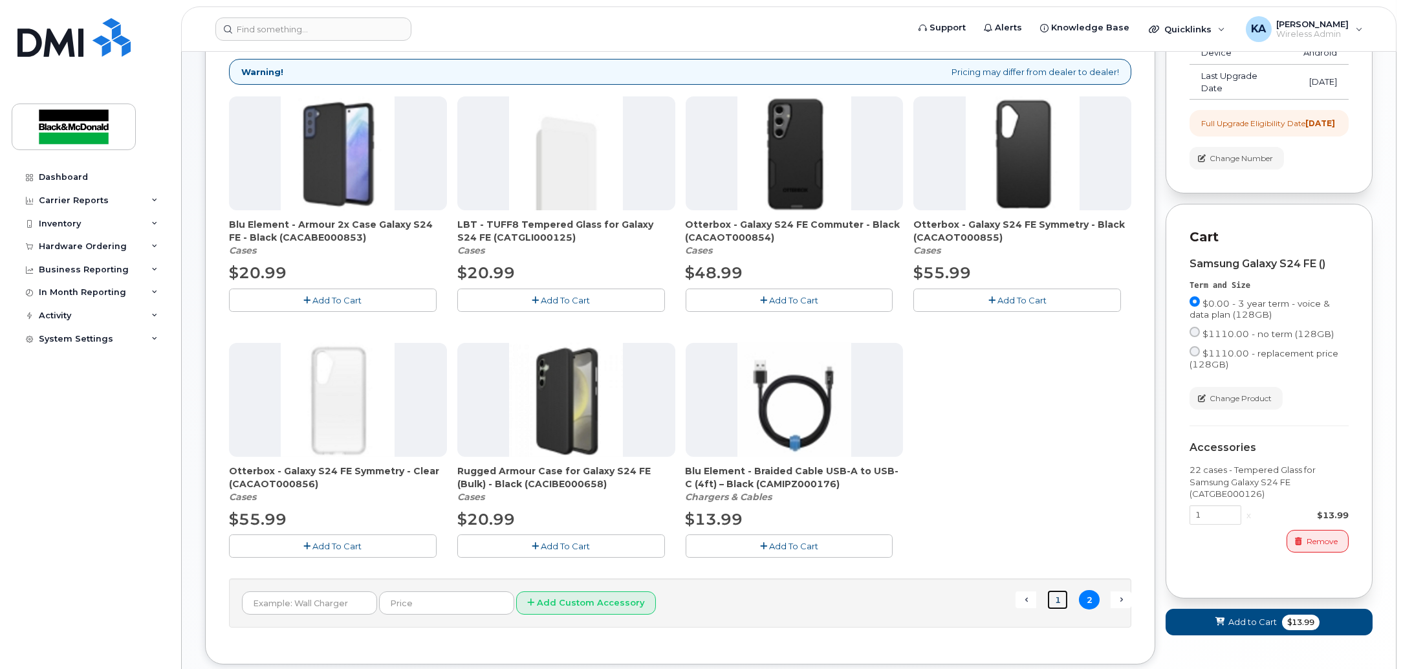
click at [1053, 605] on link "1" at bounding box center [1058, 600] width 21 height 20
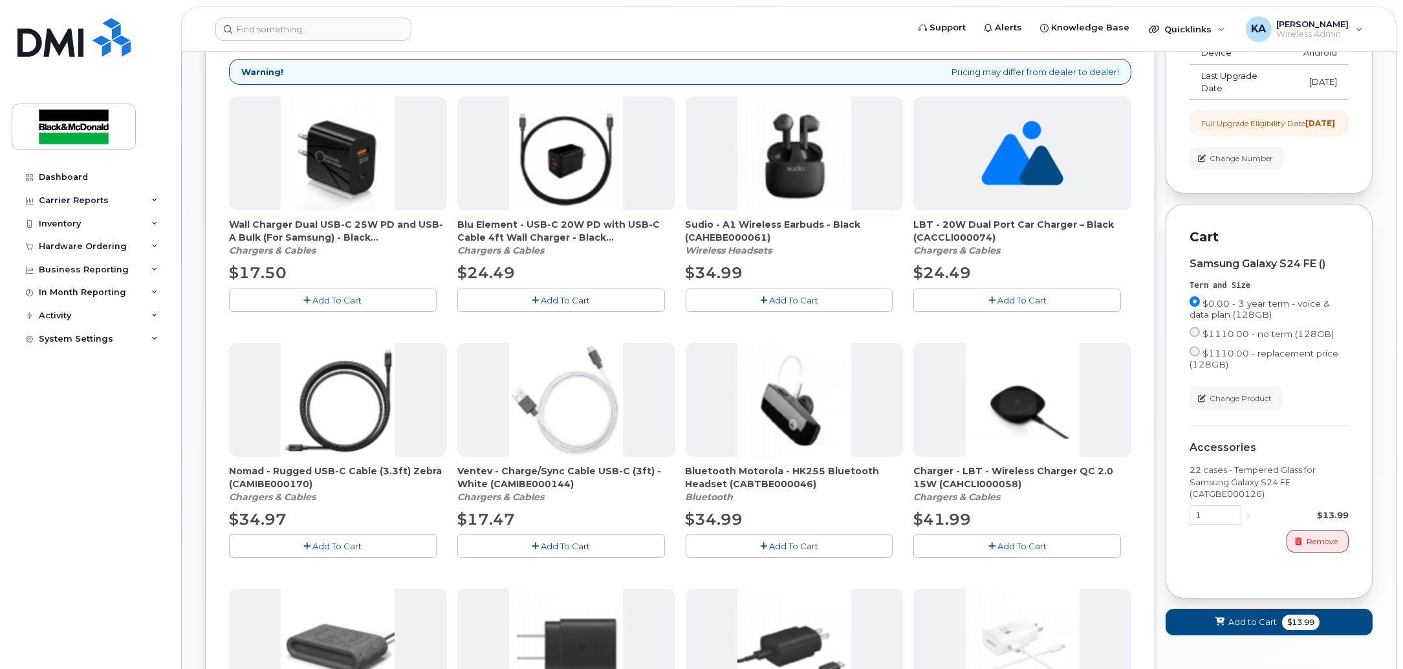
click at [1011, 296] on span "Add To Cart" at bounding box center [1022, 300] width 49 height 10
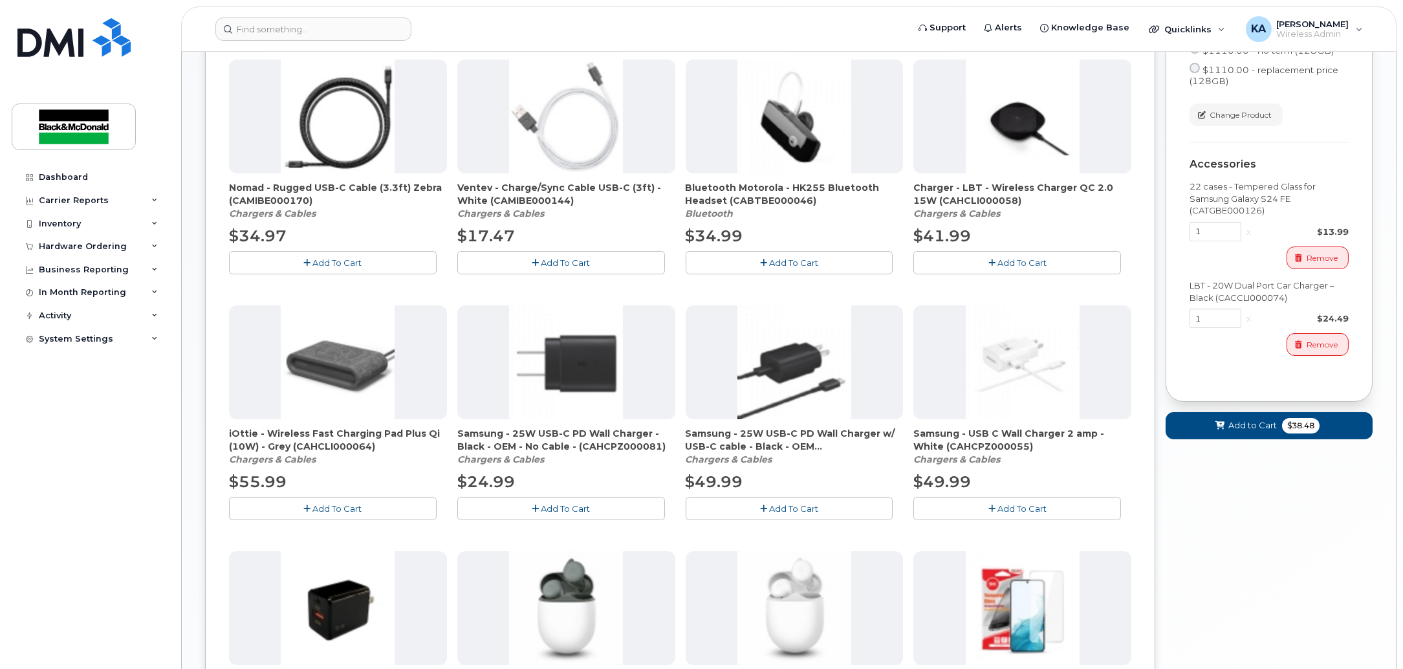
scroll to position [519, 0]
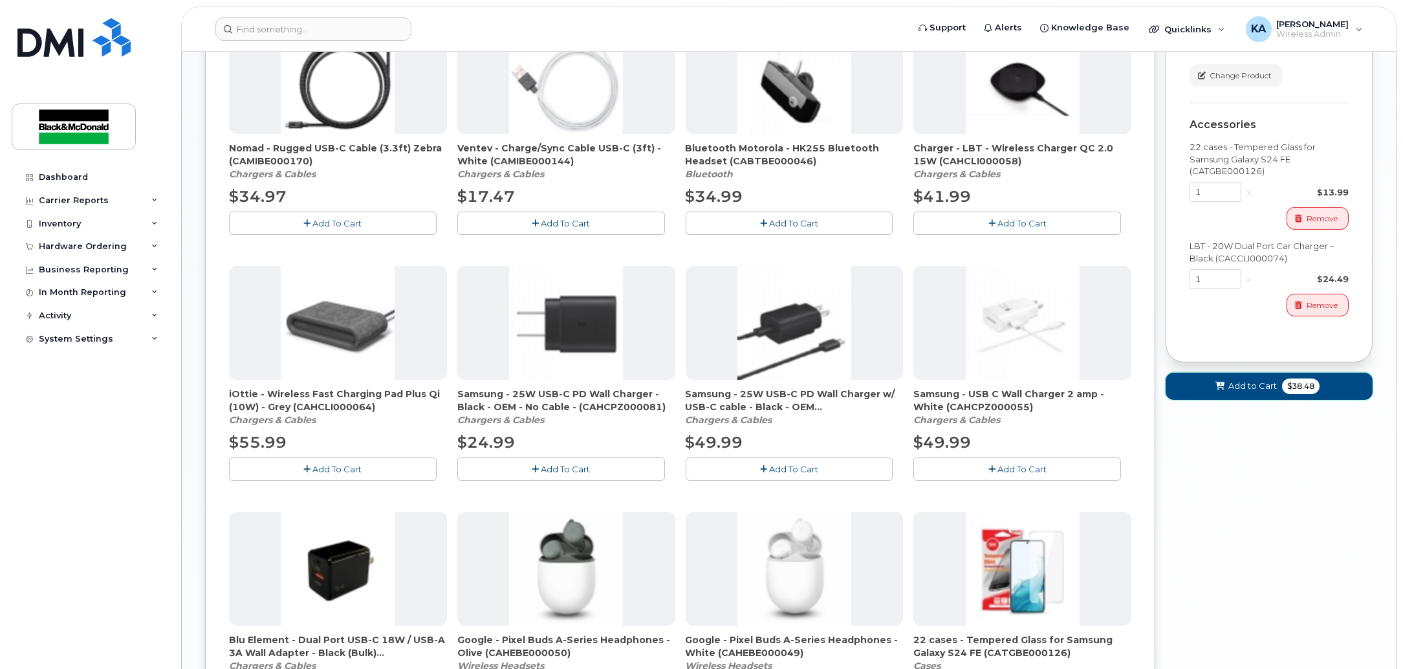
click at [1230, 392] on span "Add to Cart" at bounding box center [1253, 386] width 49 height 12
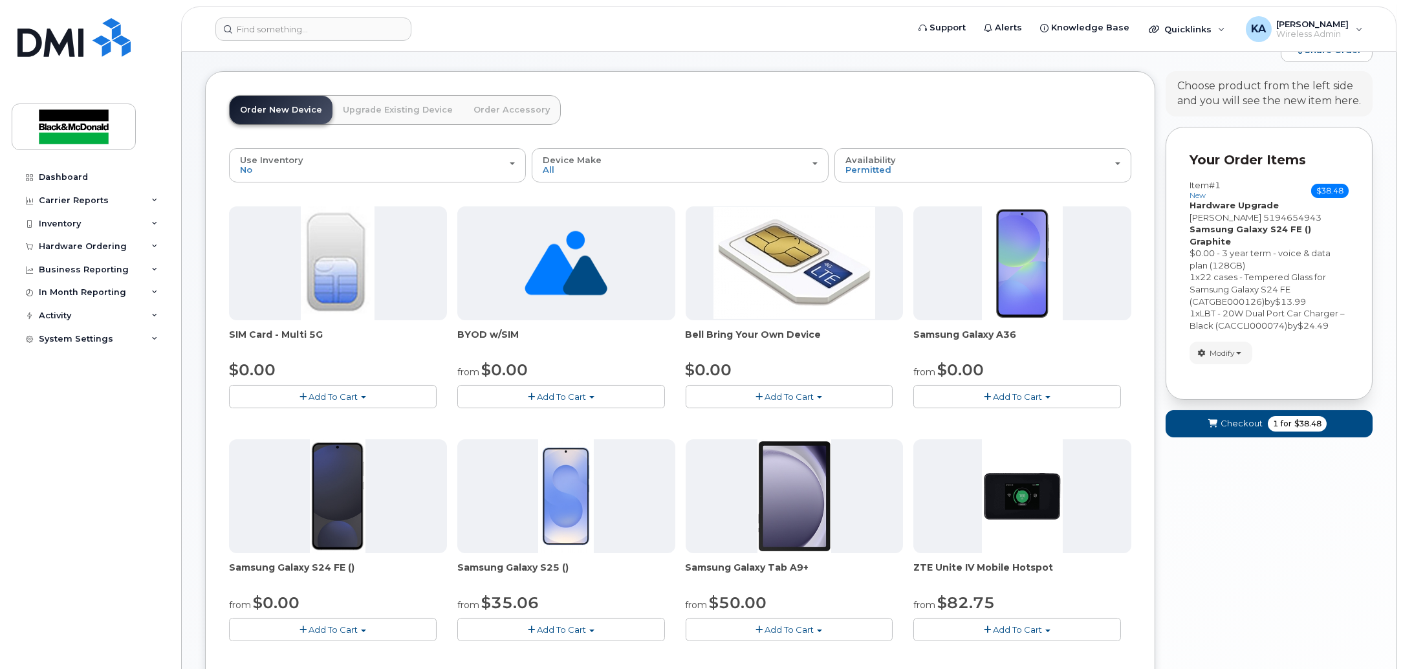
scroll to position [19, 0]
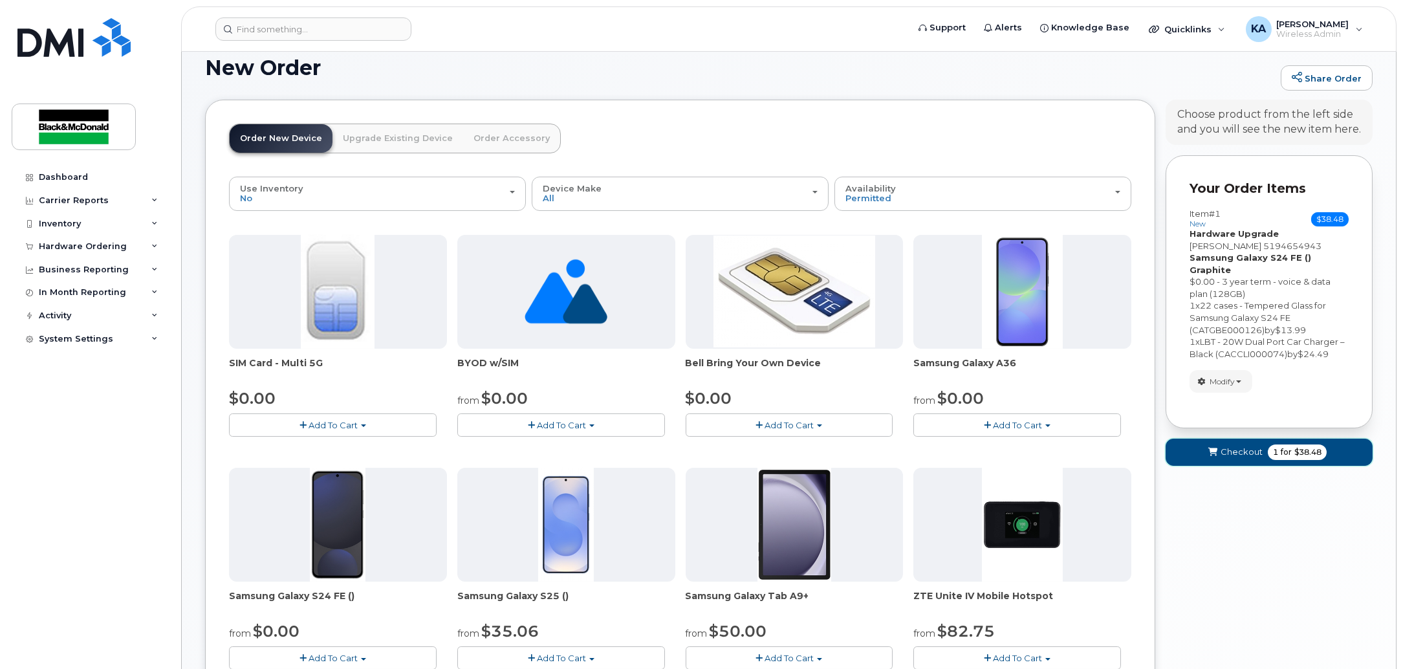
click at [1262, 442] on button "Checkout 1 for $38.48" at bounding box center [1269, 452] width 207 height 27
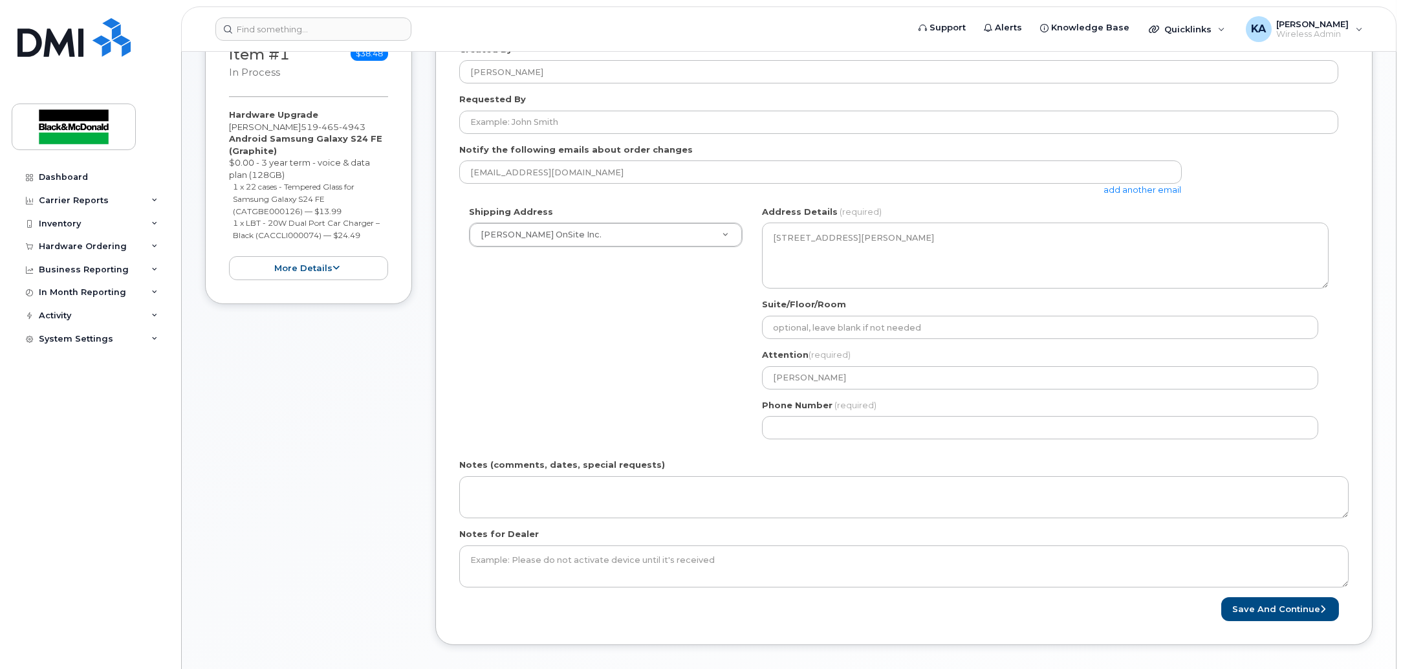
scroll to position [242, 0]
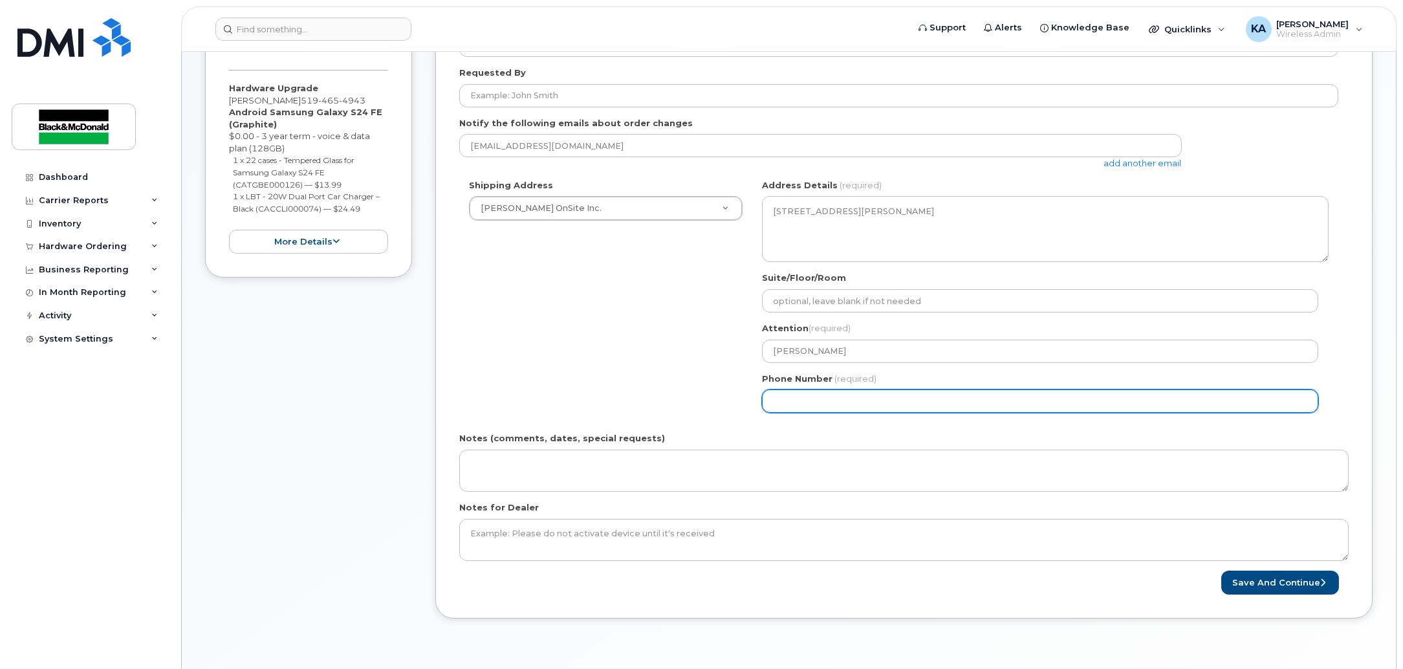
click at [956, 411] on input "Phone Number" at bounding box center [1040, 401] width 556 height 23
select select
type input "519"
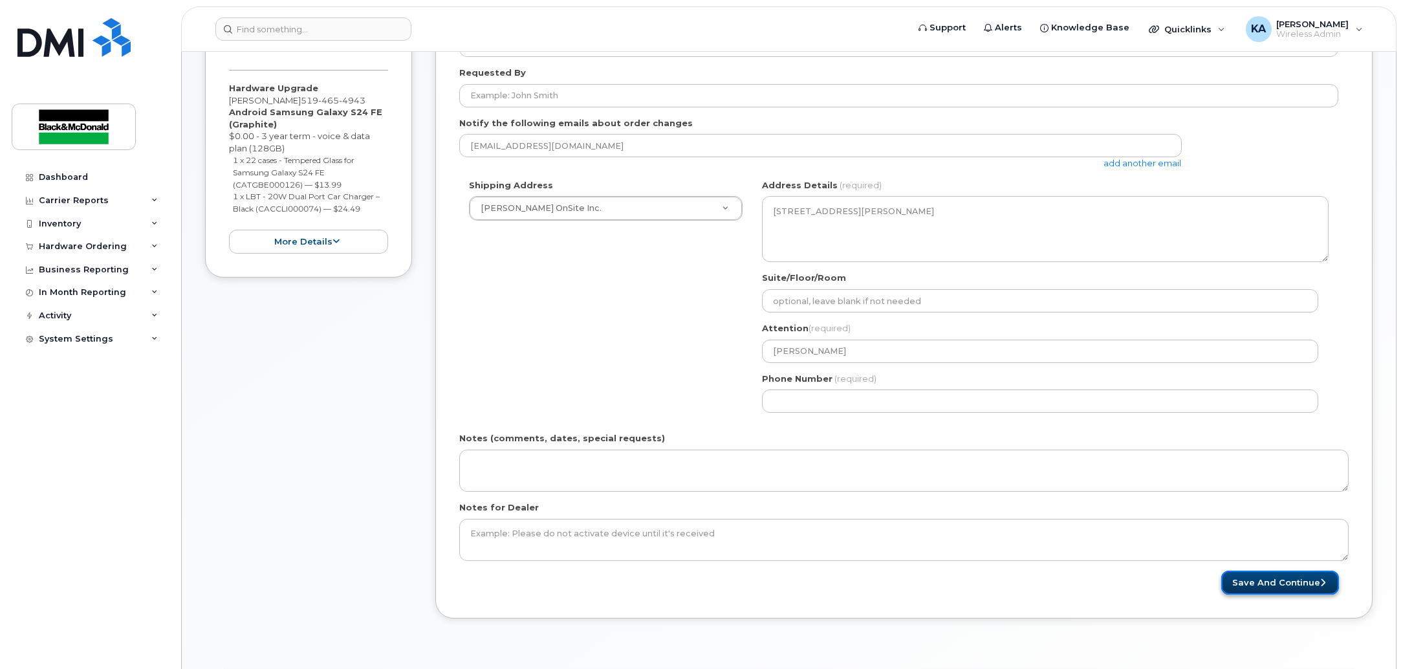
click at [1255, 585] on button "Save and Continue" at bounding box center [1281, 583] width 118 height 24
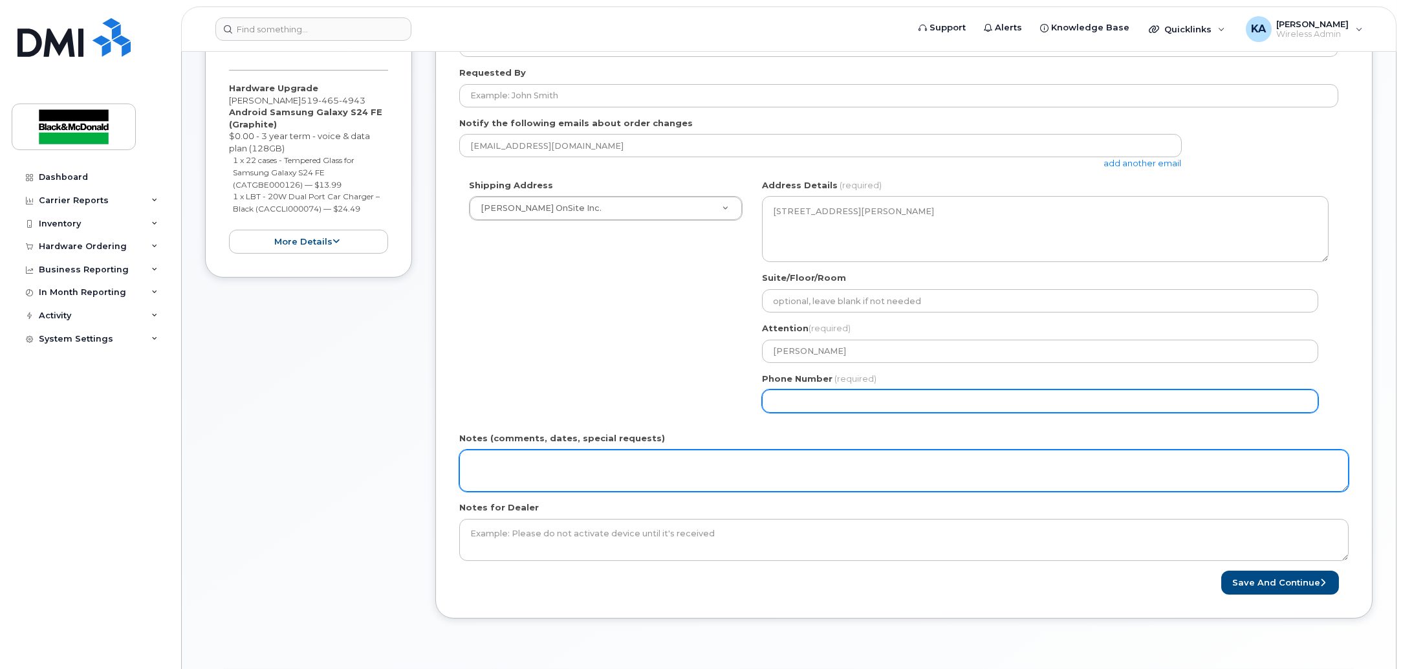
drag, startPoint x: 866, startPoint y: 404, endPoint x: 468, endPoint y: 457, distance: 401.5
click at [492, 457] on form "Created By Kevin Albin Requested By Notify the following emails about order cha…" at bounding box center [904, 306] width 890 height 578
type input "519502540"
select select
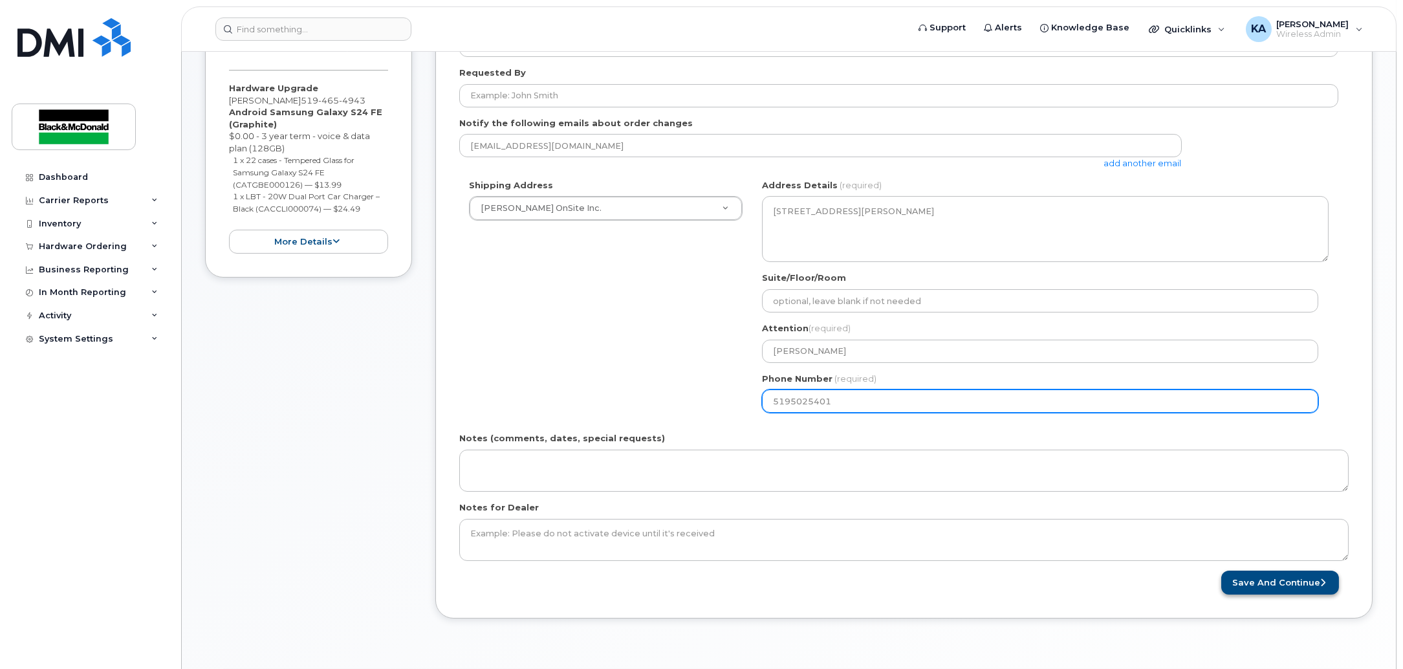
type input "5195025401"
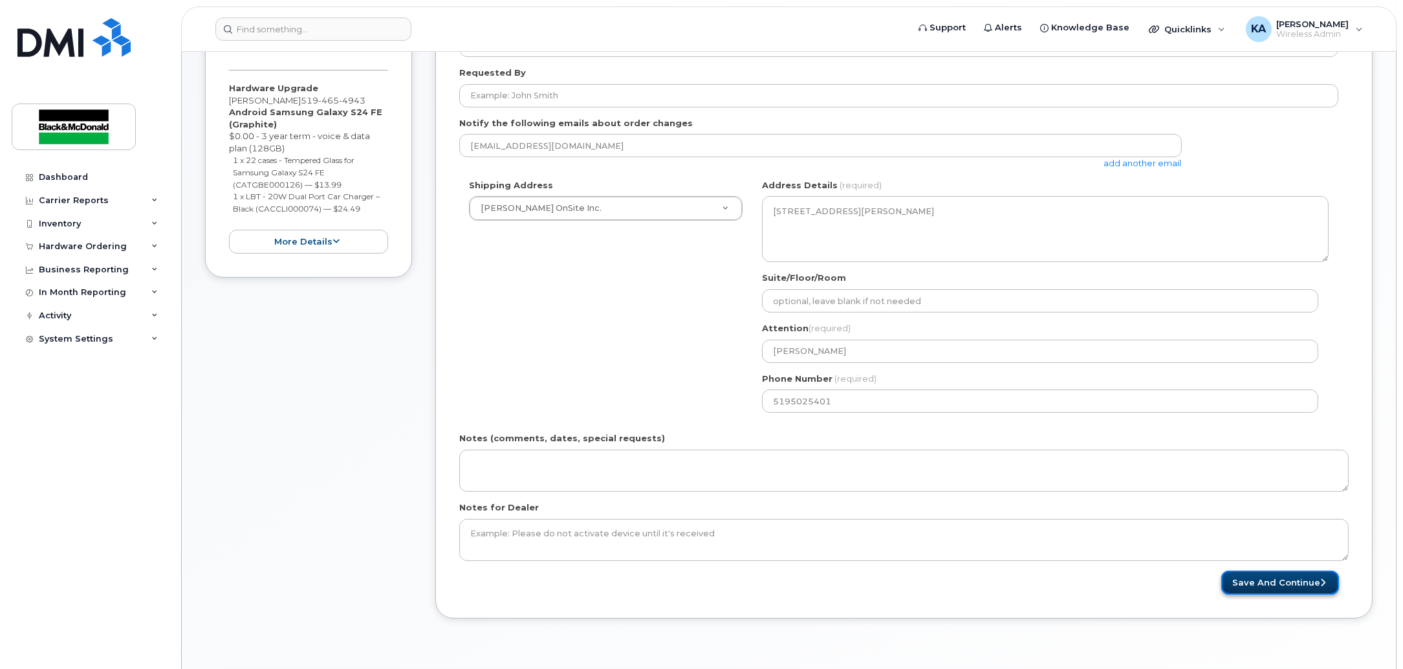
click at [1235, 577] on button "Save and Continue" at bounding box center [1281, 583] width 118 height 24
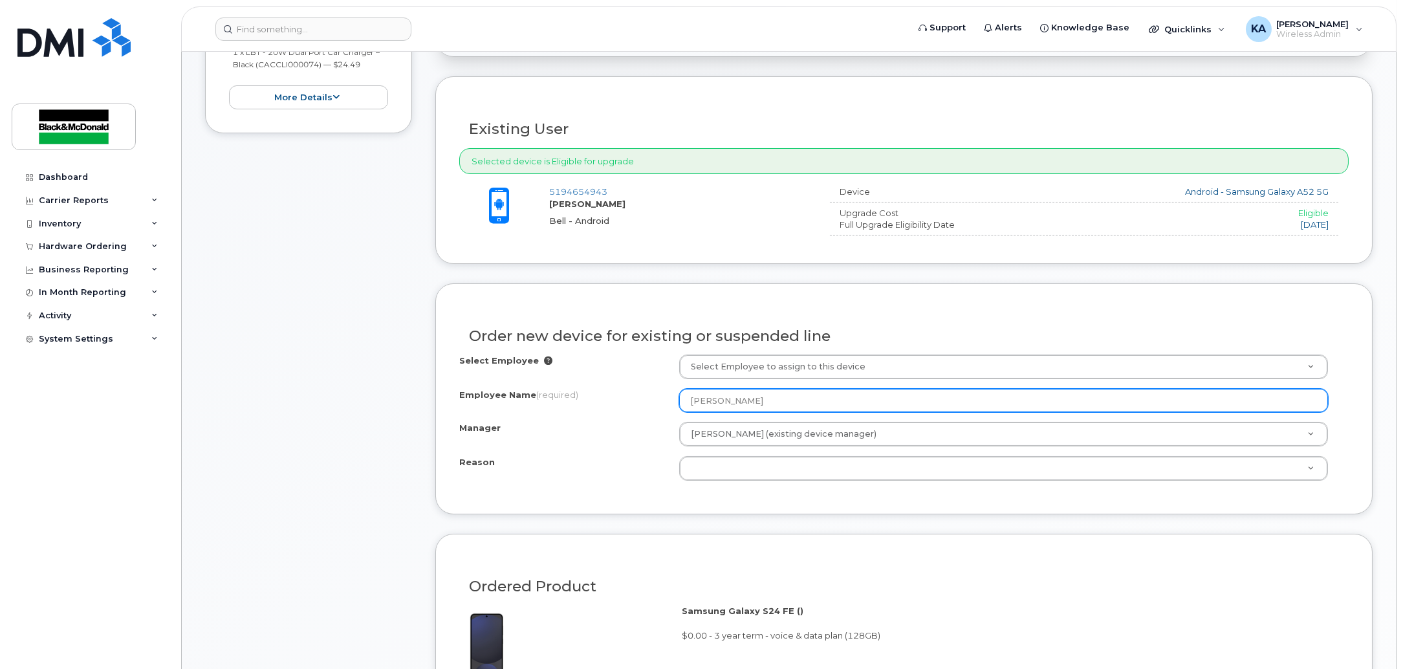
scroll to position [404, 0]
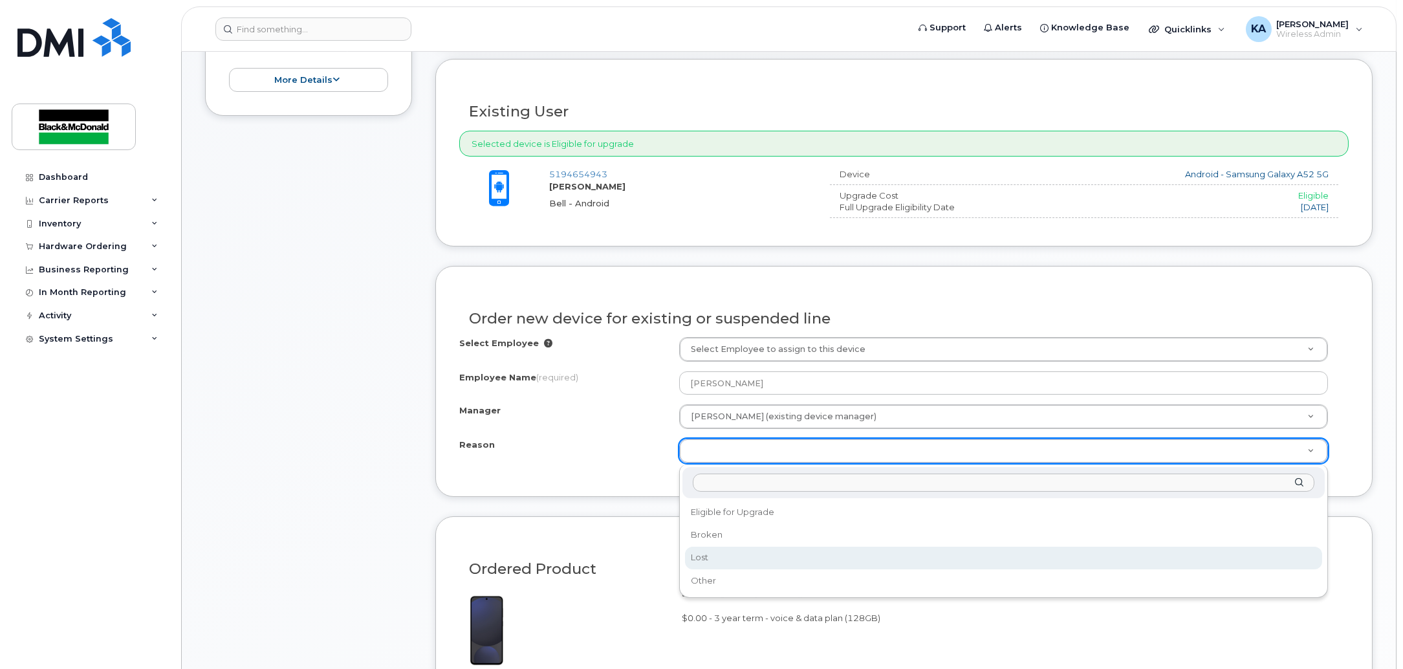
select select "lost"
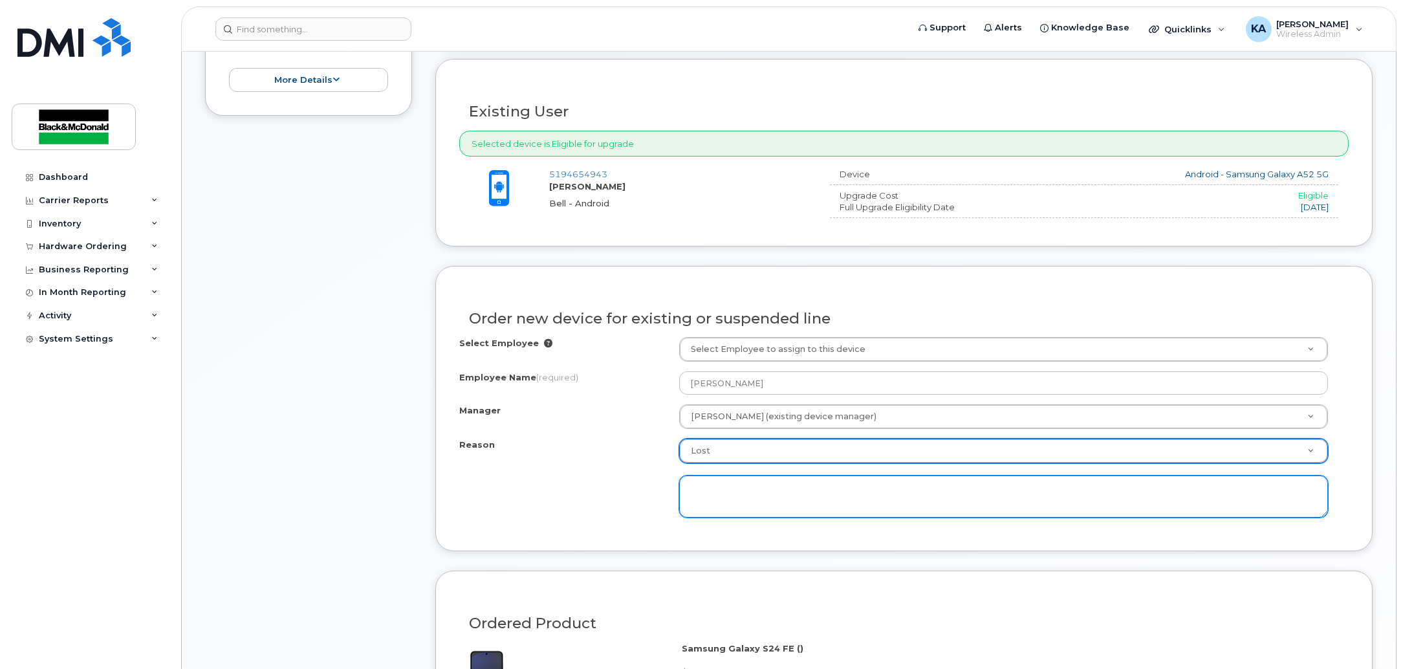
click at [741, 500] on textarea at bounding box center [1003, 497] width 649 height 43
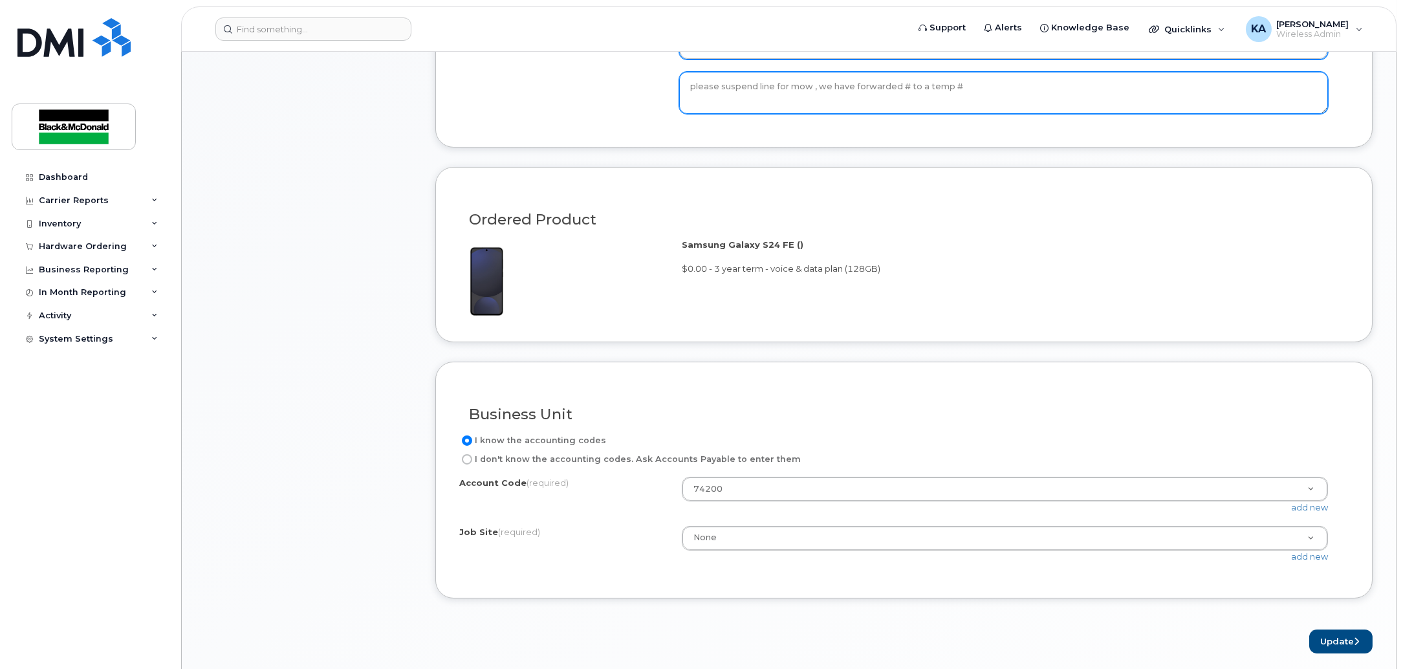
scroll to position [808, 0]
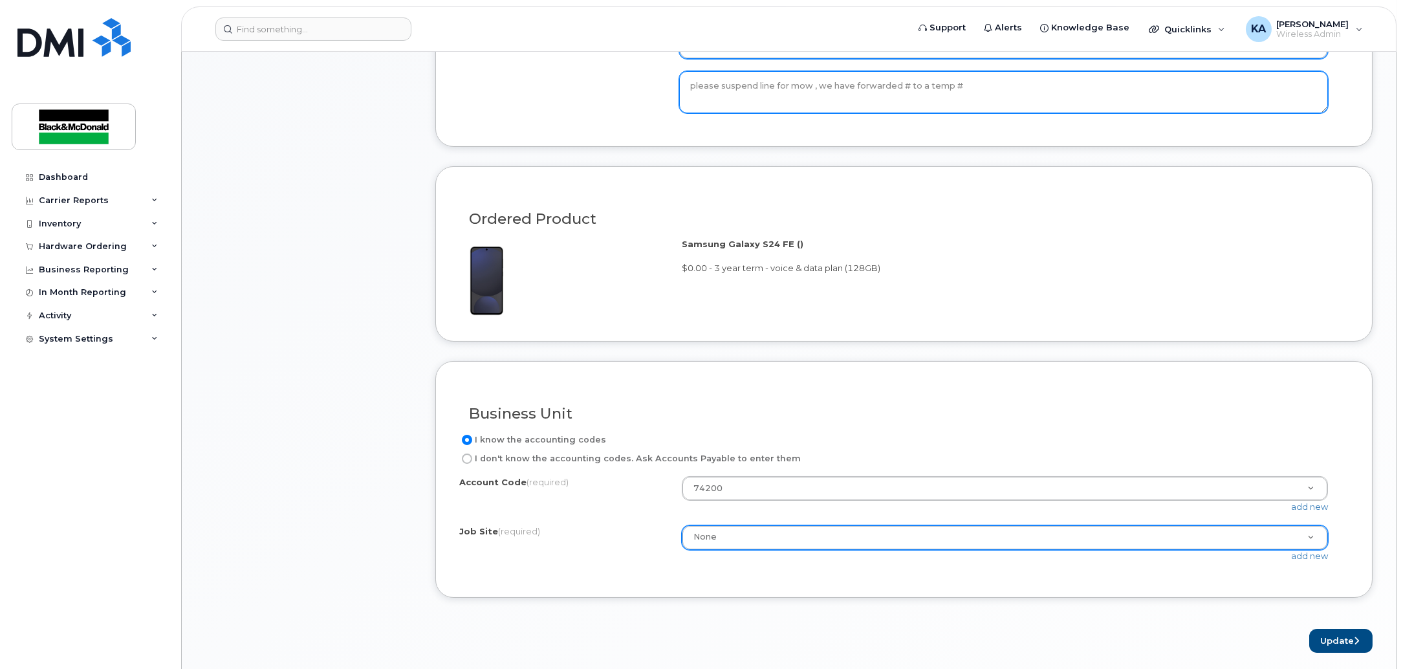
type textarea "please suspend line for mow , we have forwarded # to a temp #"
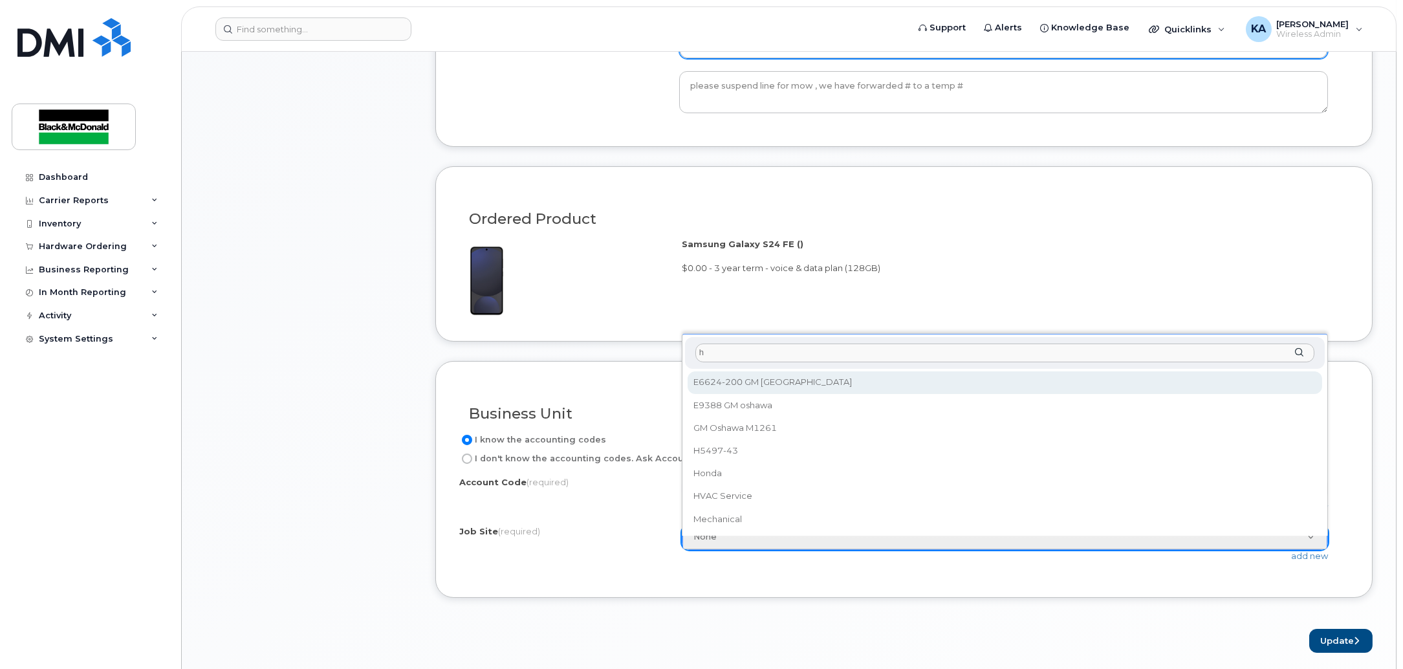
scroll to position [0, 0]
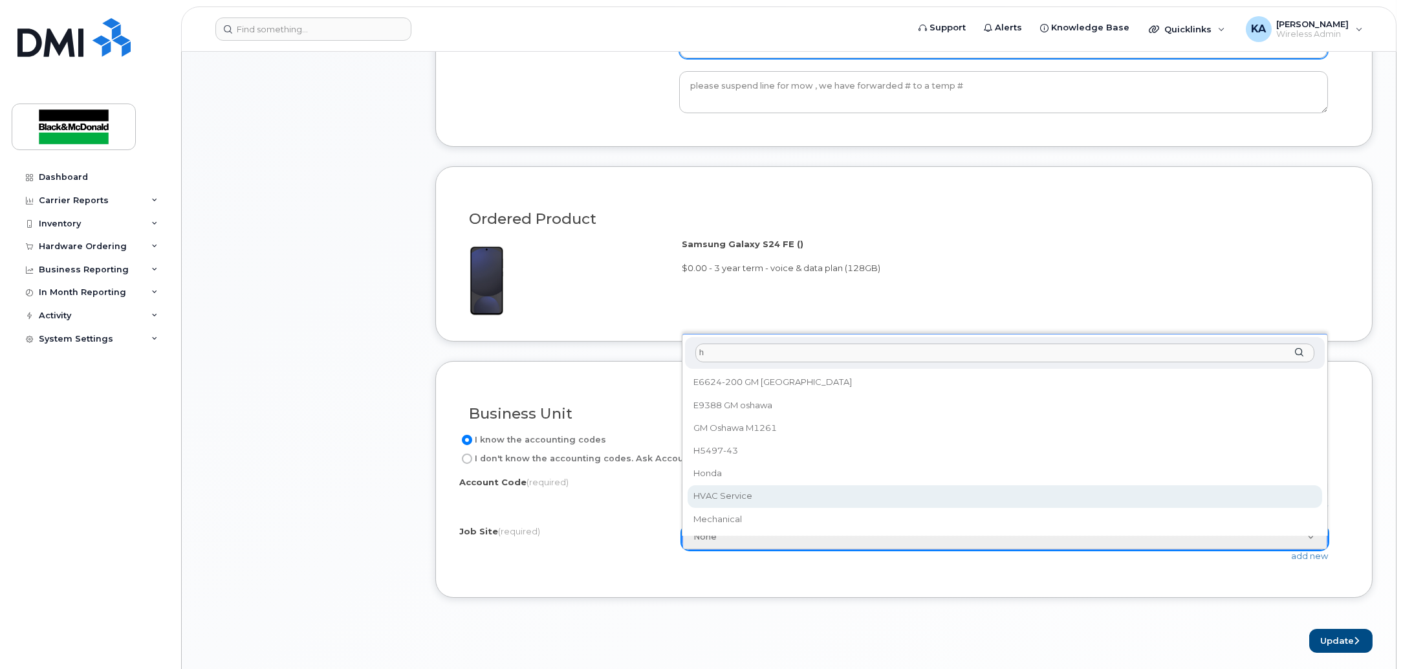
type input "h"
select select "HVAC Service"
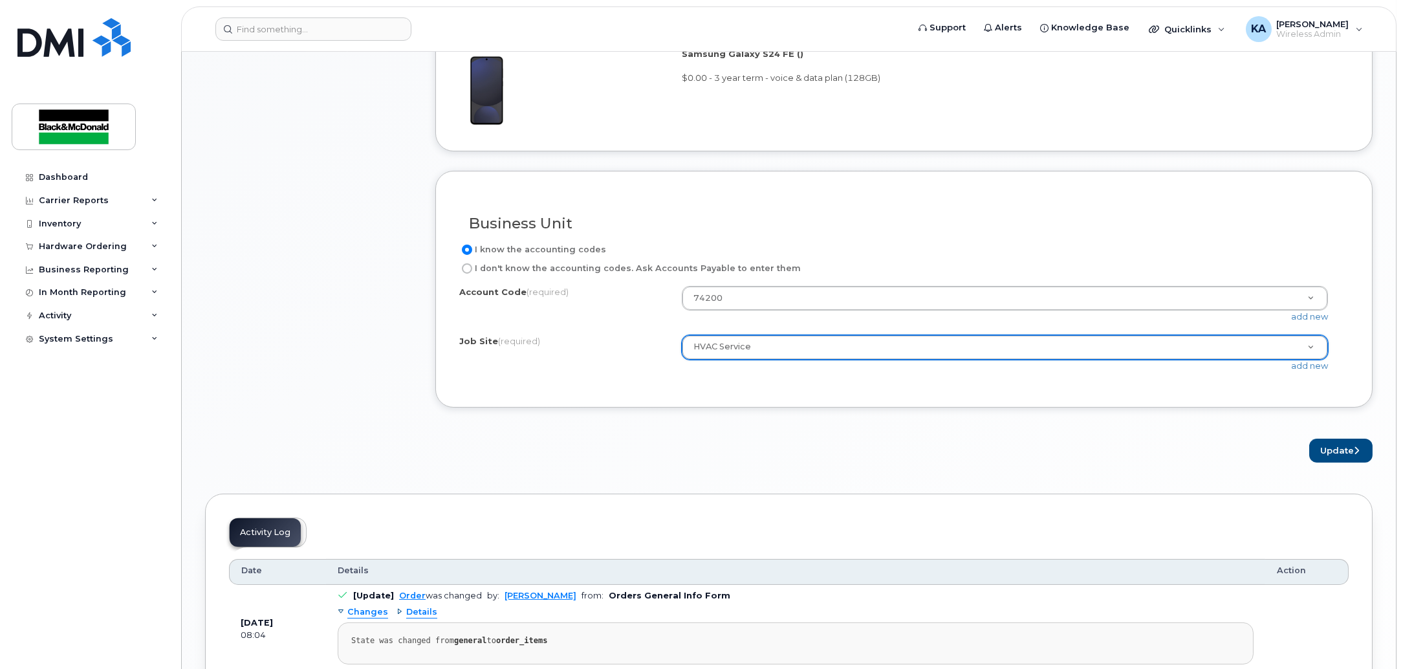
scroll to position [1132, 0]
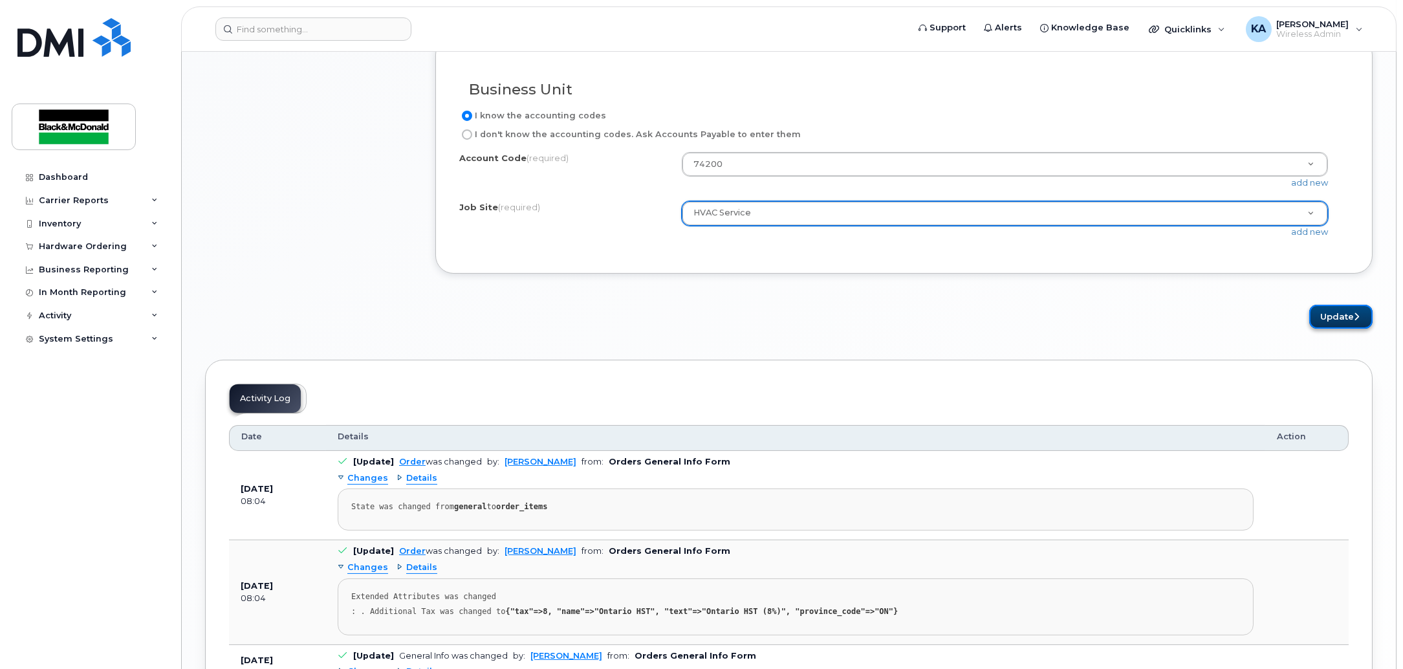
click at [1352, 316] on button "Update" at bounding box center [1341, 317] width 63 height 24
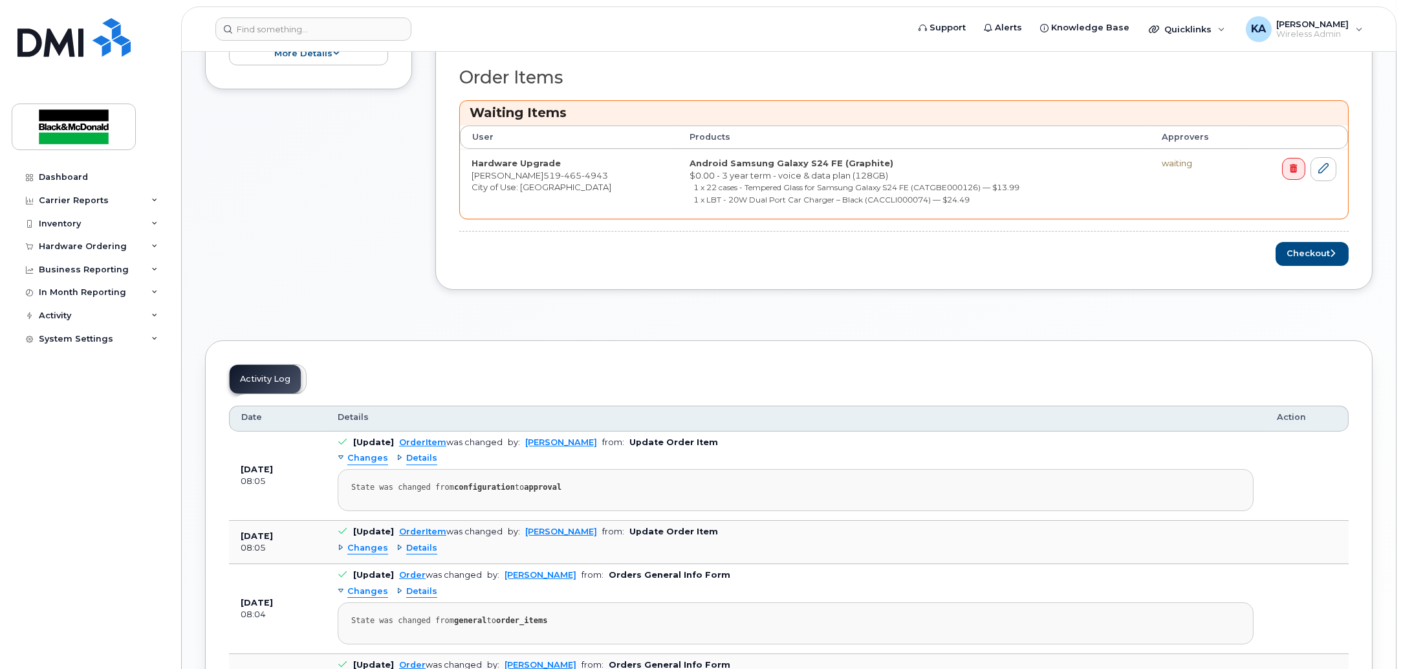
scroll to position [485, 0]
click at [1299, 258] on button "Checkout" at bounding box center [1312, 255] width 73 height 24
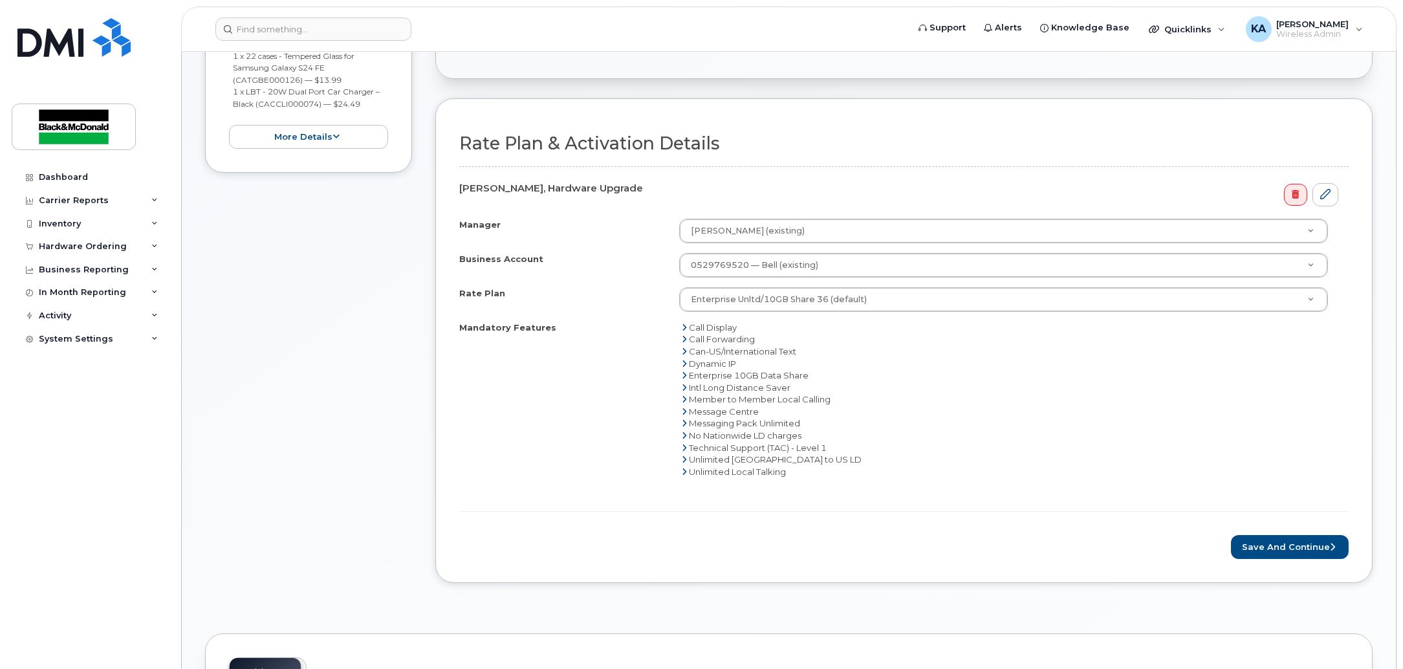
scroll to position [646, 0]
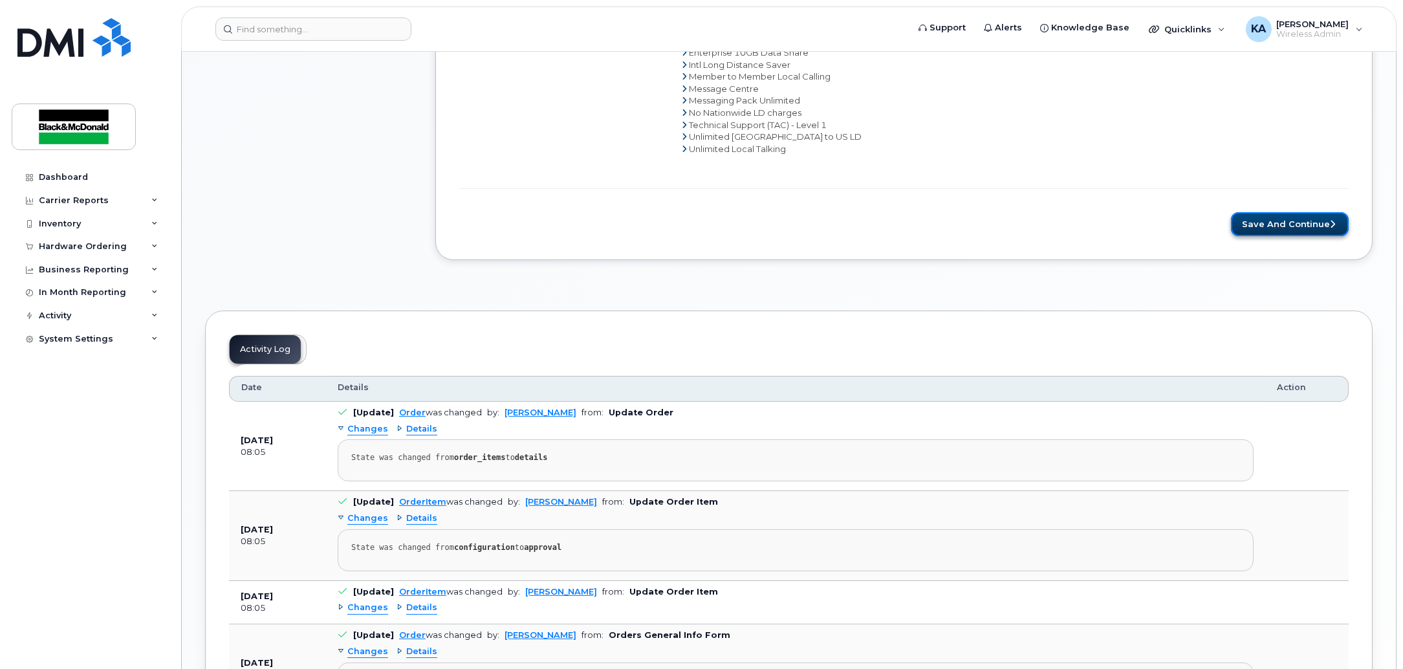
click at [1235, 233] on button "Save and Continue" at bounding box center [1290, 224] width 118 height 24
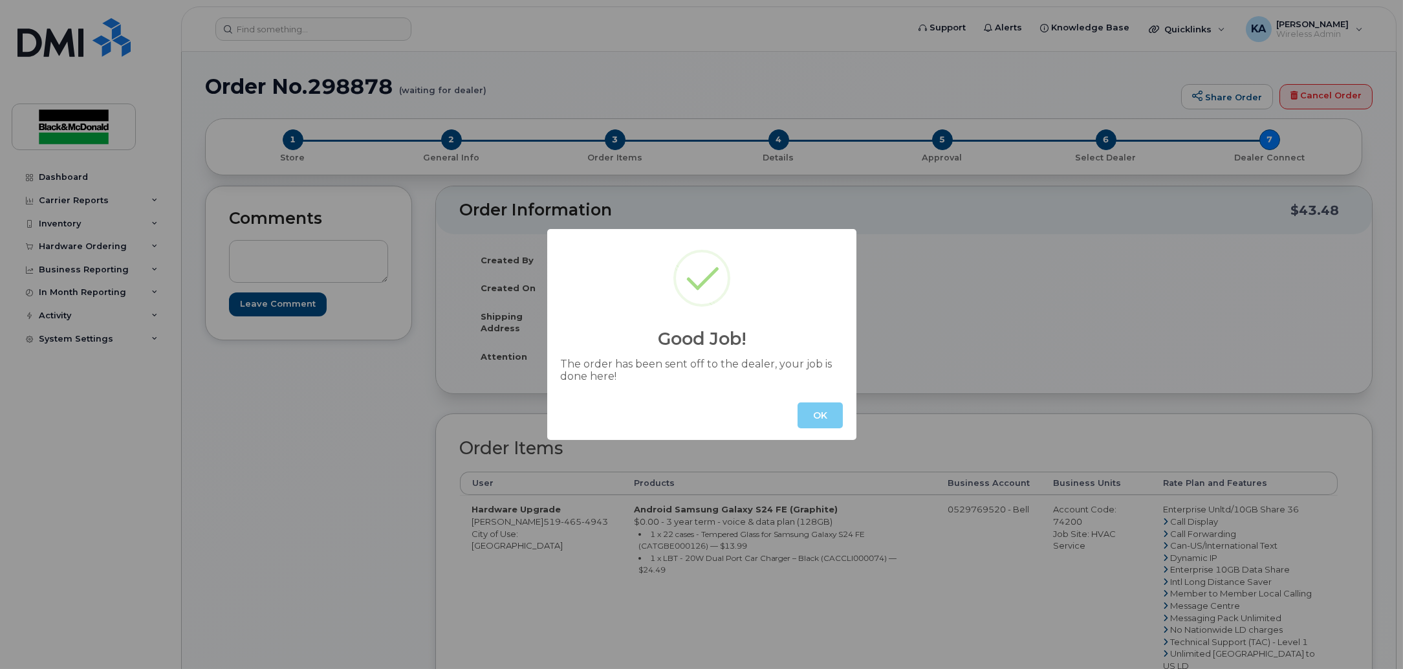
click at [827, 414] on button "OK" at bounding box center [820, 415] width 45 height 26
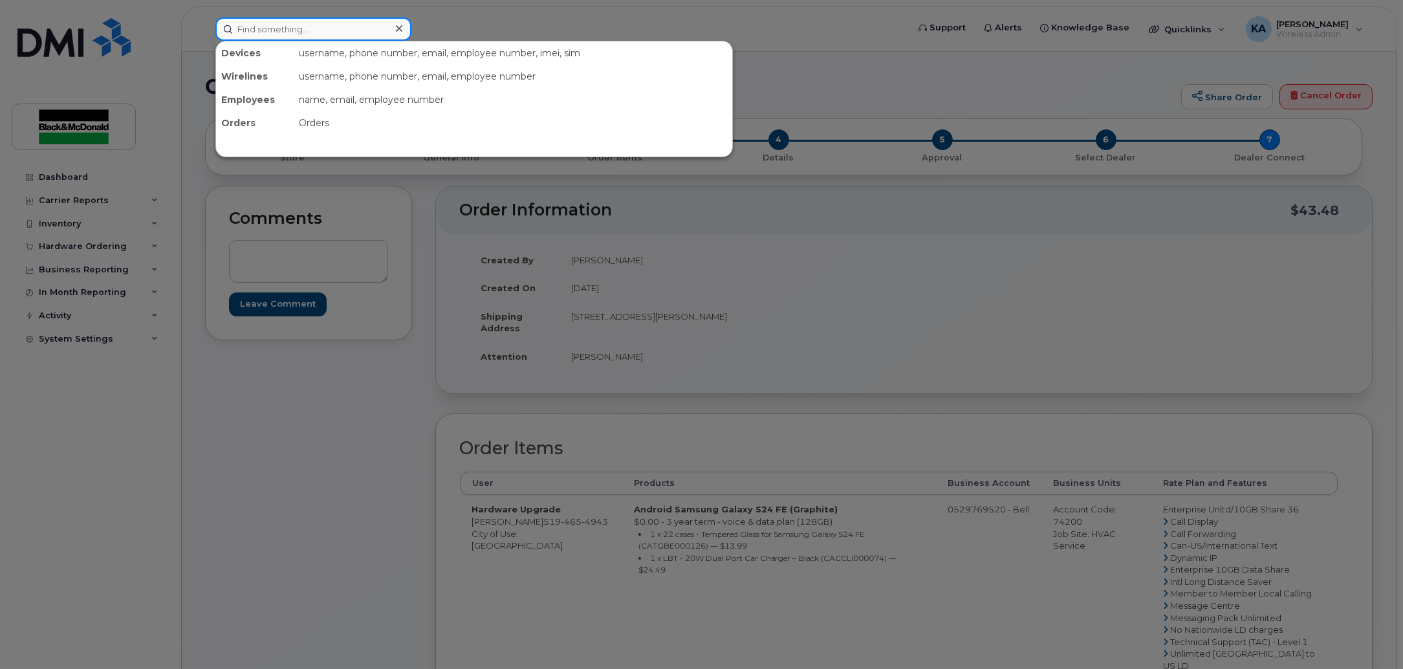
click at [309, 34] on input at bounding box center [313, 28] width 196 height 23
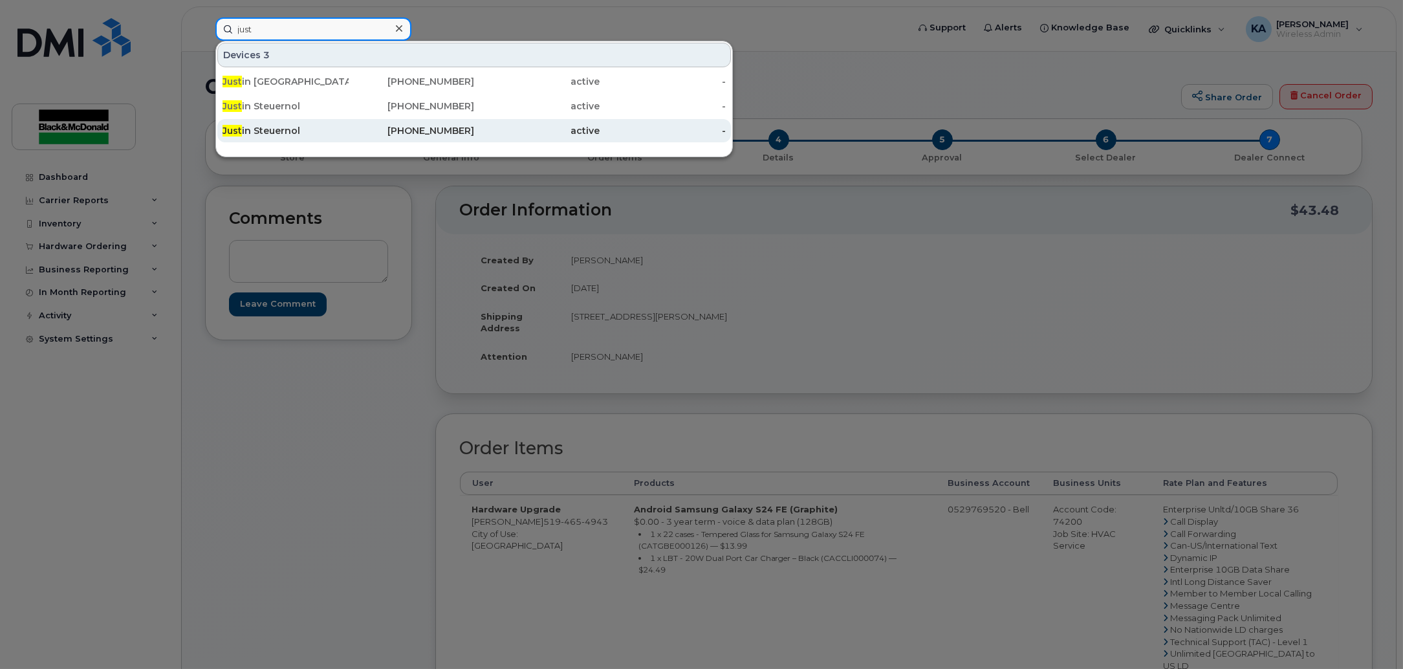
type input "just"
click at [330, 124] on div "Just in Steuernol" at bounding box center [286, 130] width 126 height 13
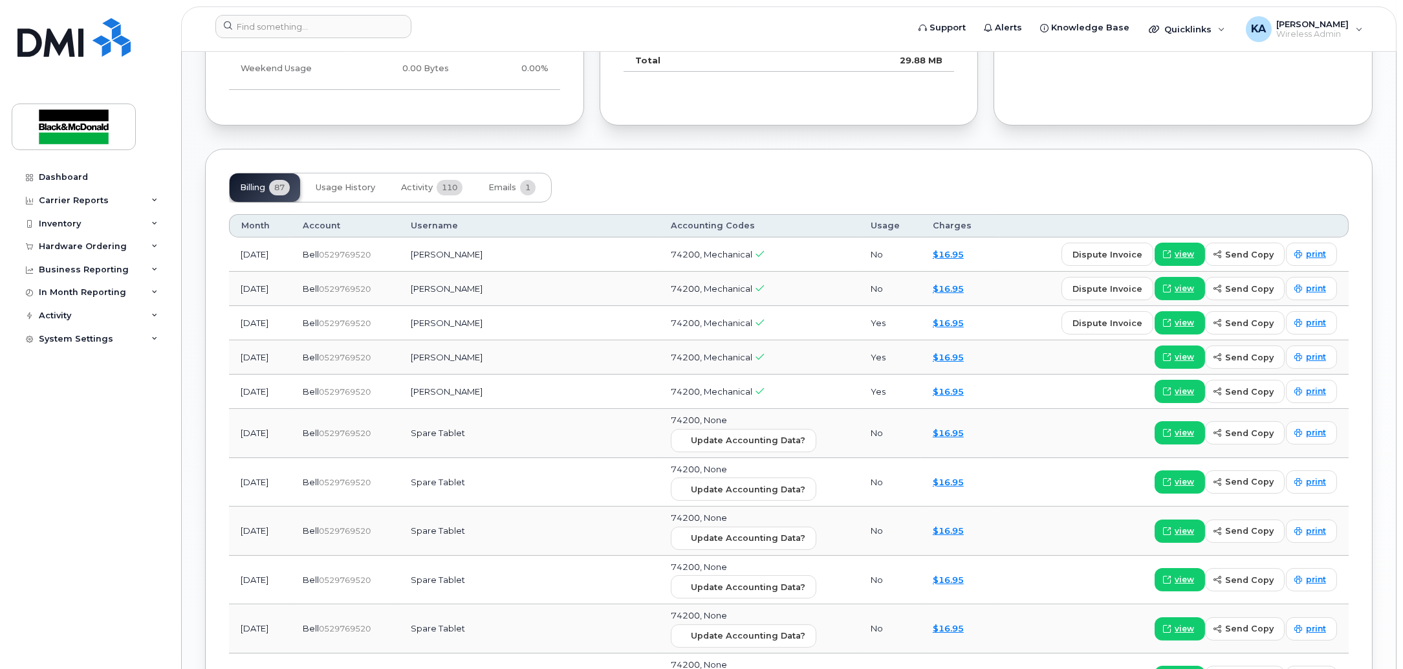
scroll to position [1051, 0]
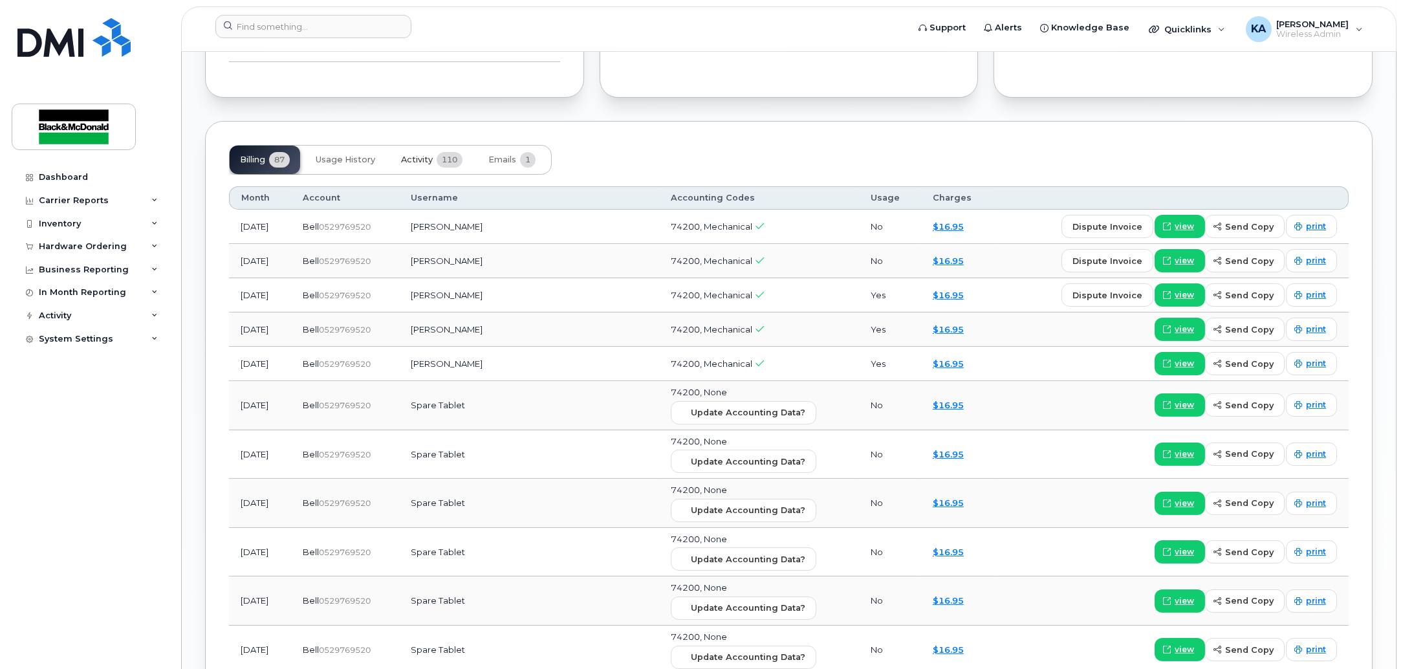
click at [423, 161] on span "Activity" at bounding box center [417, 160] width 32 height 10
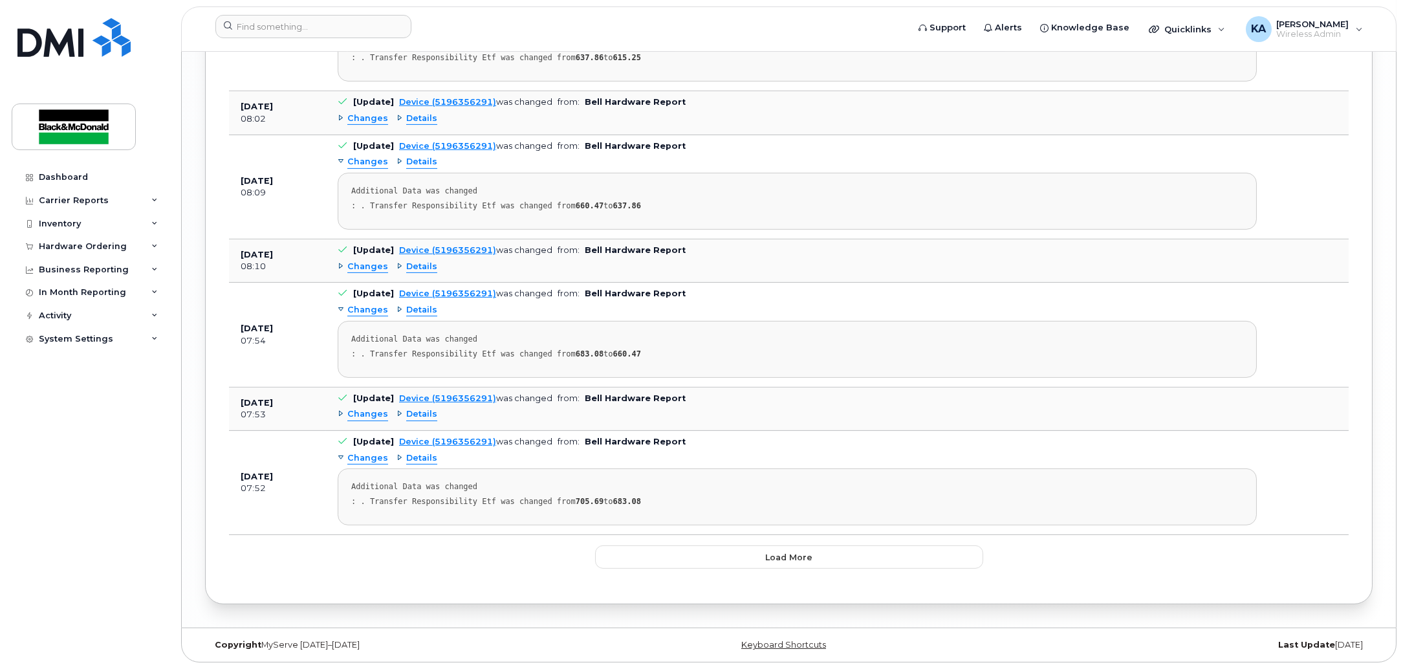
scroll to position [2600, 0]
click at [800, 558] on span "Load more" at bounding box center [788, 557] width 47 height 12
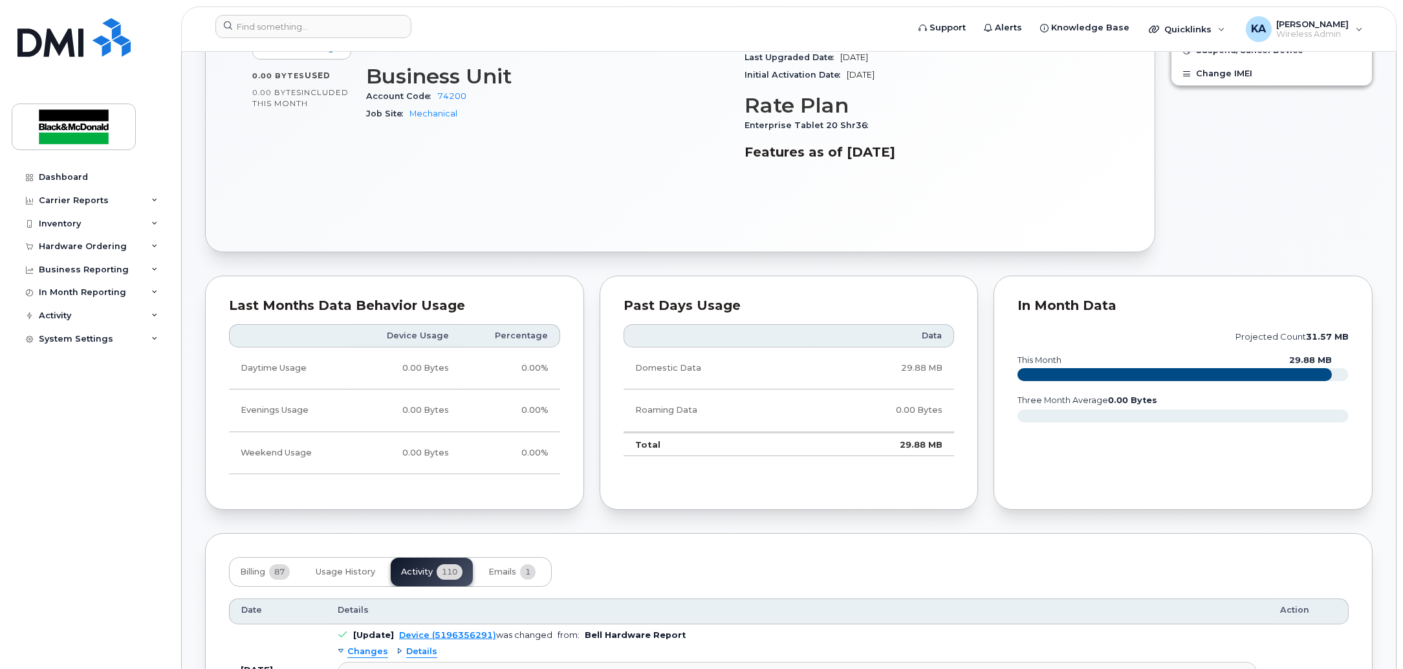
scroll to position [417, 0]
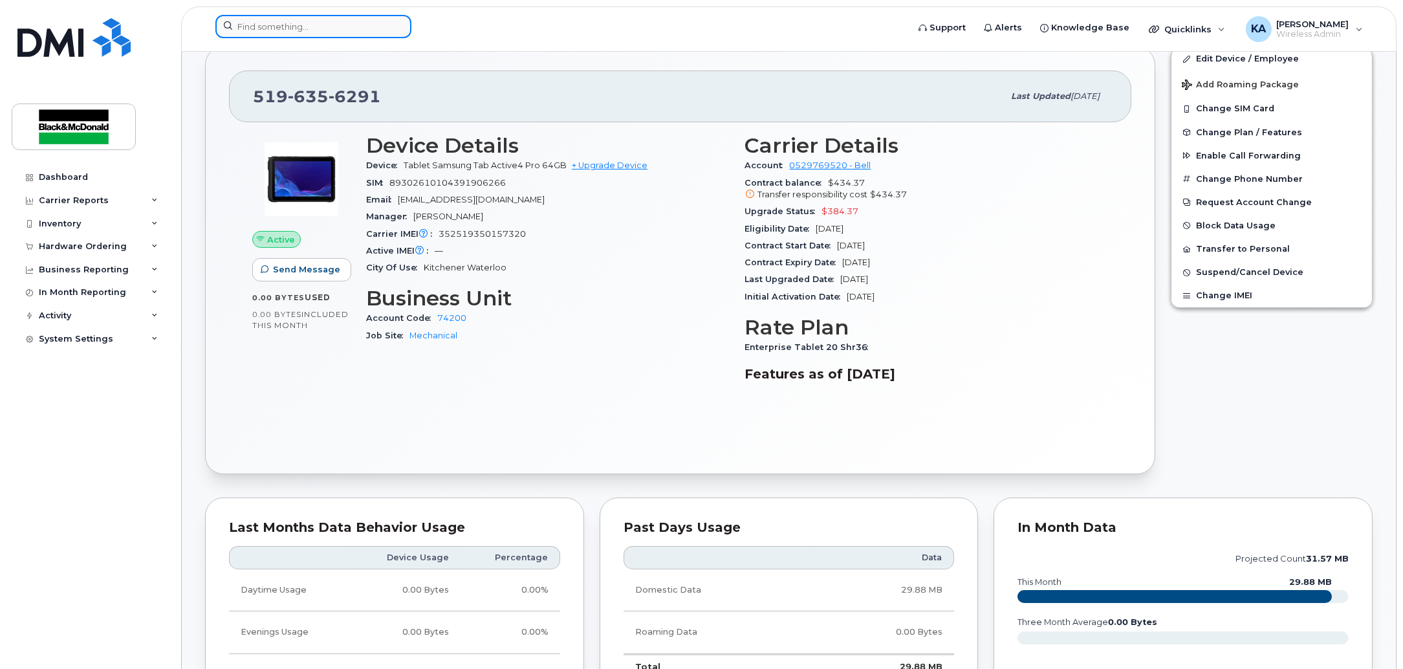
click at [341, 30] on input at bounding box center [313, 26] width 196 height 23
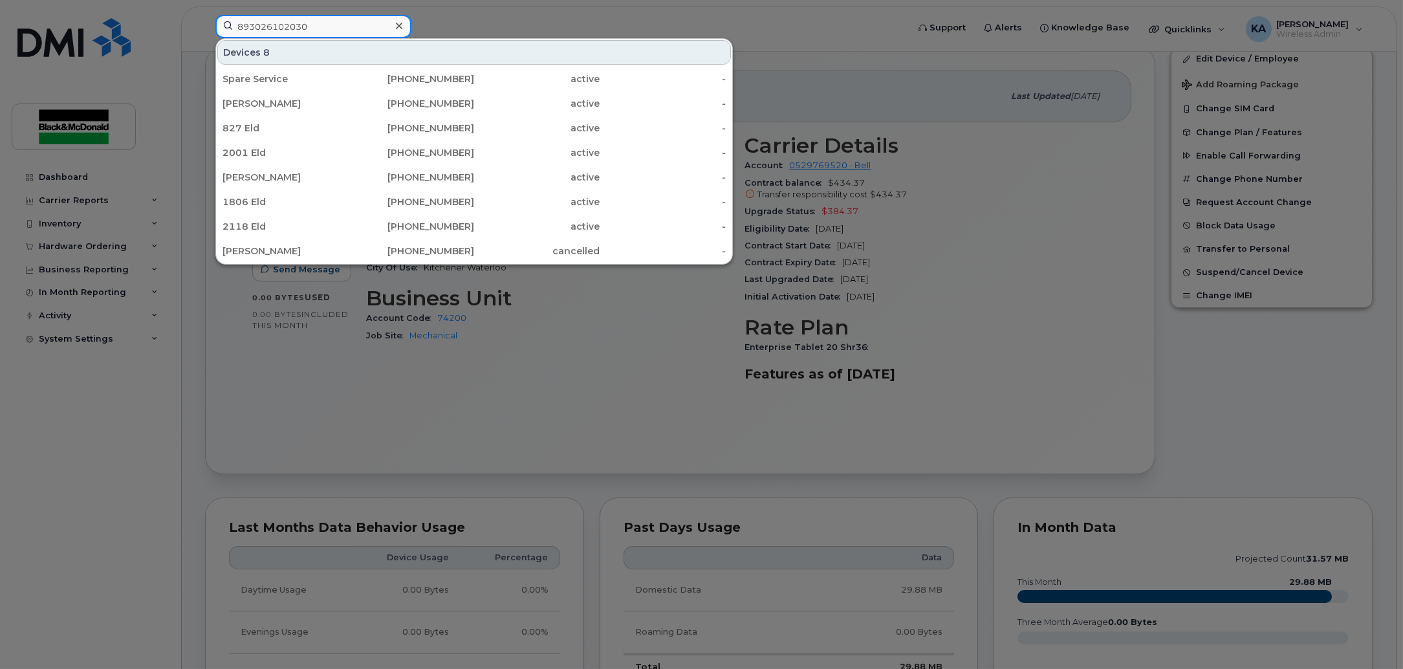
click at [341, 30] on input "893026102030" at bounding box center [313, 26] width 196 height 23
type input "8"
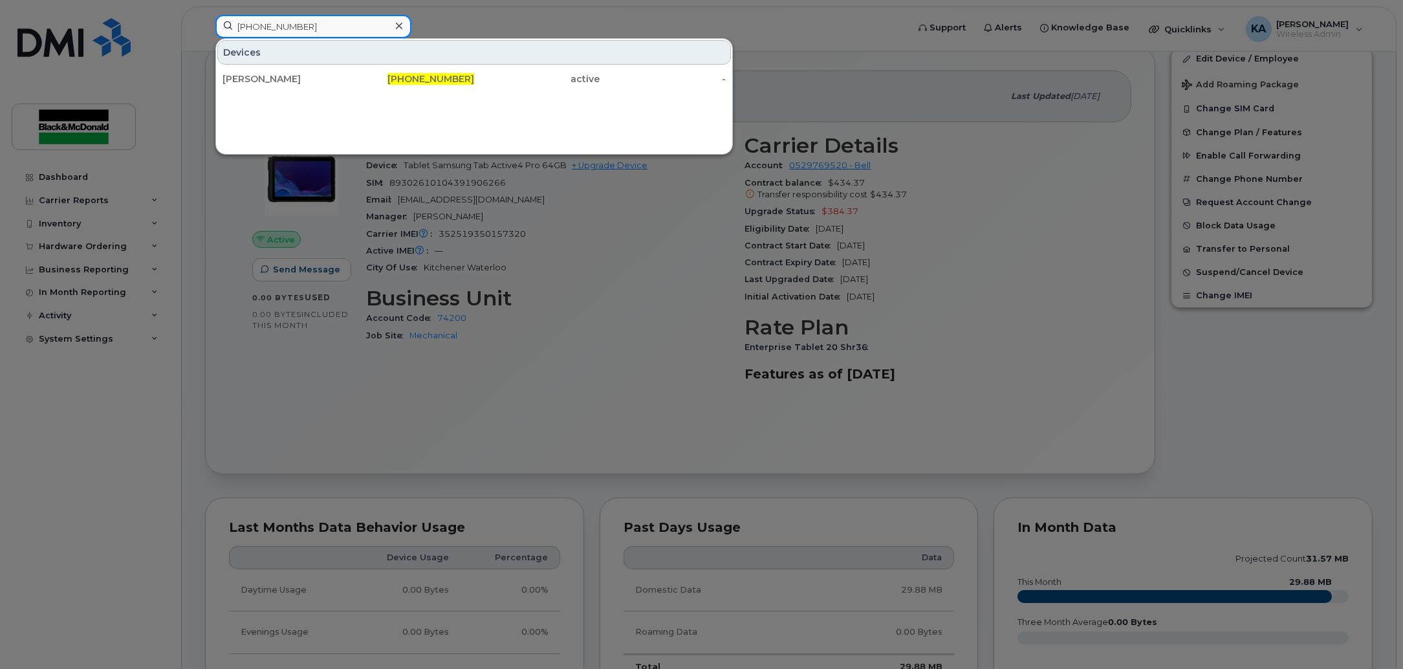
type input "[PHONE_NUMBER]"
